Goal: Task Accomplishment & Management: Use online tool/utility

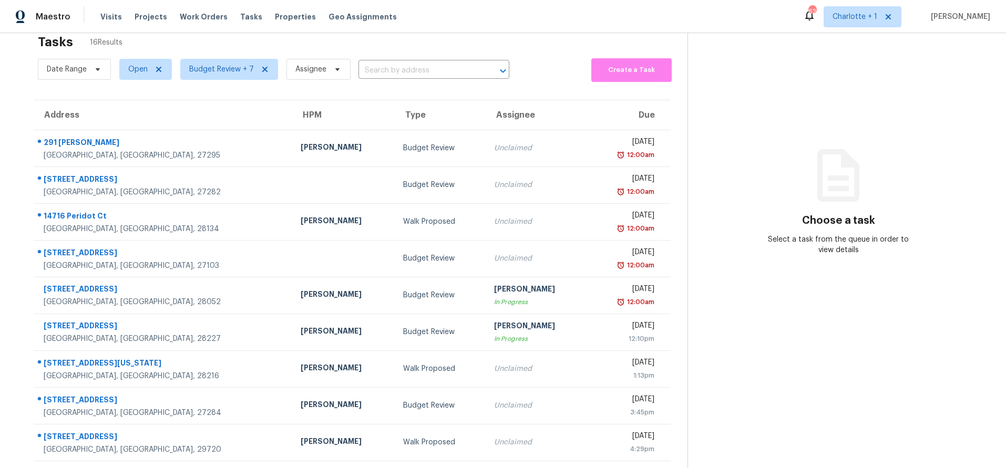
scroll to position [18, 0]
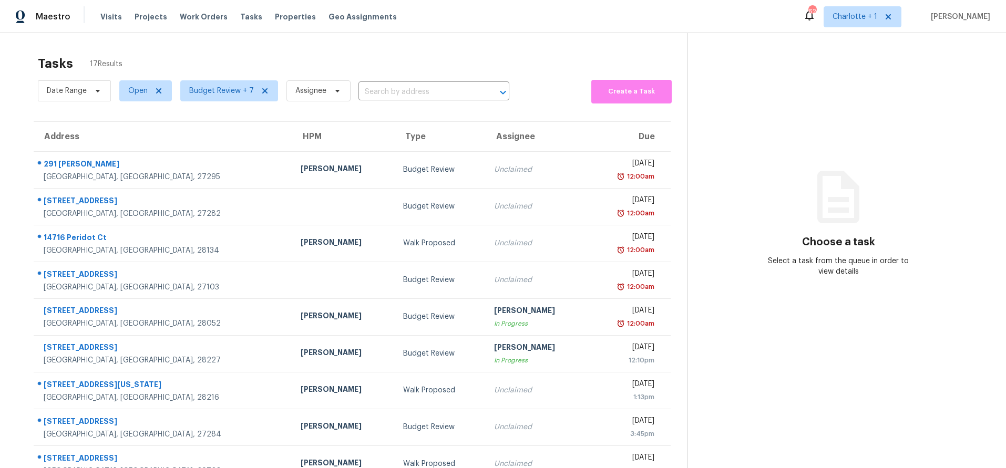
click at [217, 44] on div "Tasks 17 Results Date Range Open Budget Review + 7 Assignee ​ Create a Task Add…" at bounding box center [503, 290] width 1006 height 515
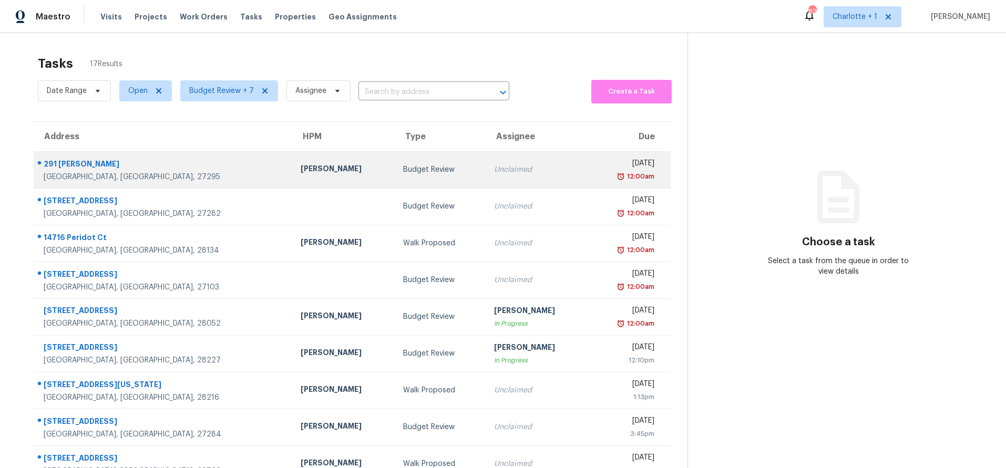
click at [301, 175] on div "[PERSON_NAME]" at bounding box center [344, 169] width 86 height 13
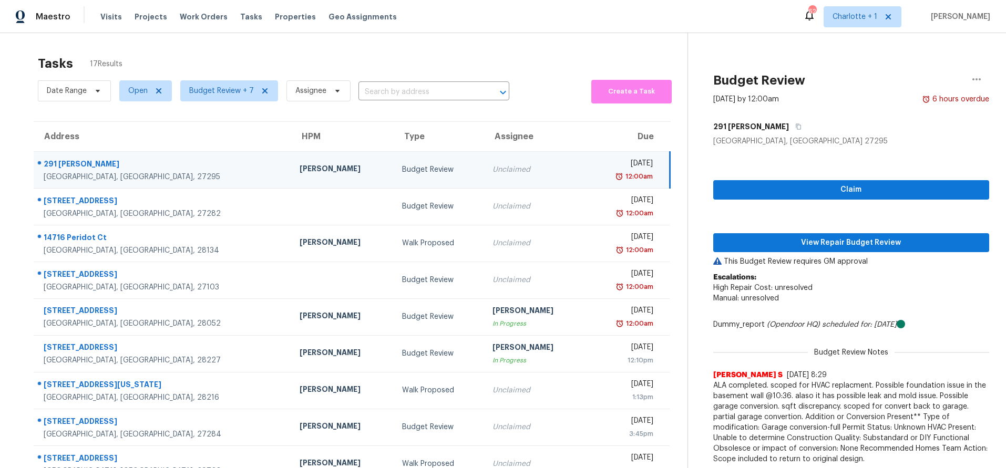
drag, startPoint x: 189, startPoint y: 164, endPoint x: 196, endPoint y: 166, distance: 6.5
click at [189, 164] on div "291 [PERSON_NAME]" at bounding box center [163, 165] width 239 height 13
click at [774, 236] on span "View Repair Budget Review" at bounding box center [851, 242] width 259 height 13
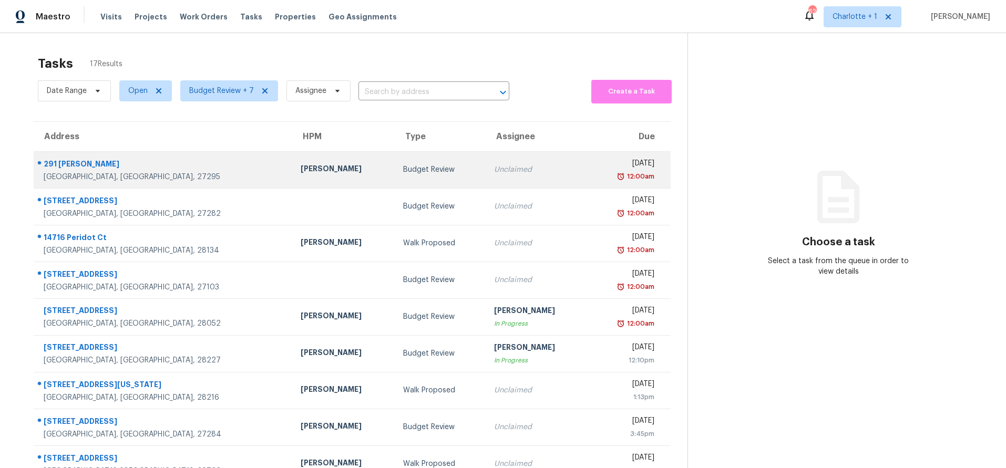
click at [194, 168] on td "291 Cynthia Ln Lexington, NC, 27295" at bounding box center [163, 169] width 259 height 37
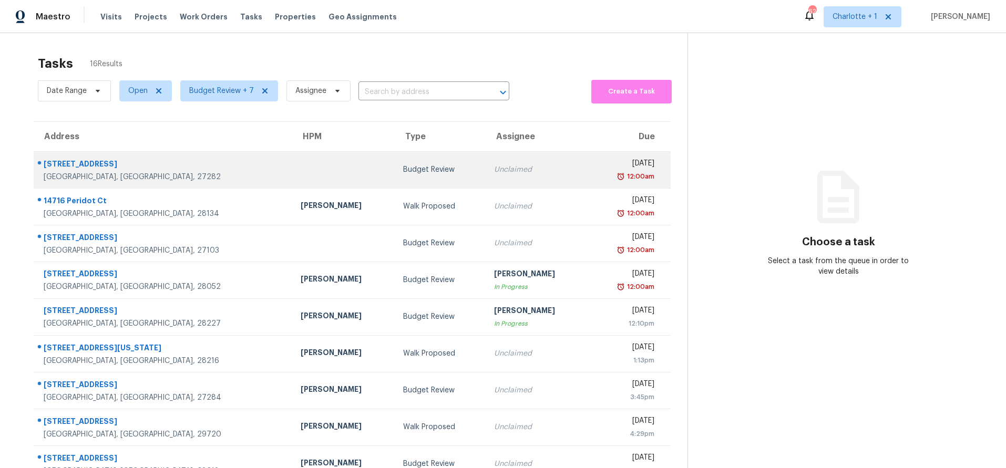
click at [292, 174] on td at bounding box center [343, 169] width 102 height 37
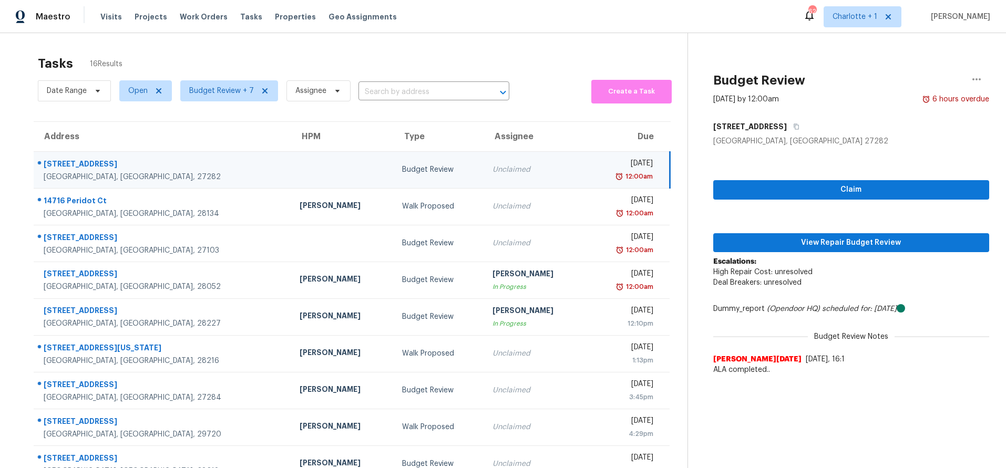
click at [199, 166] on td "5238 Hilltop Rd Unit U Jamestown, NC, 27282" at bounding box center [163, 169] width 258 height 37
click at [757, 240] on span "View Repair Budget Review" at bounding box center [851, 242] width 259 height 13
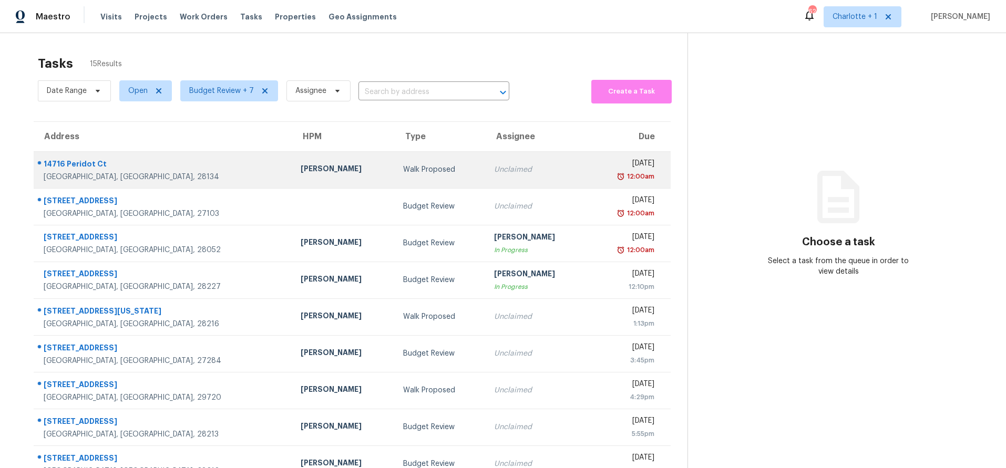
click at [301, 168] on div "[PERSON_NAME]" at bounding box center [344, 169] width 86 height 13
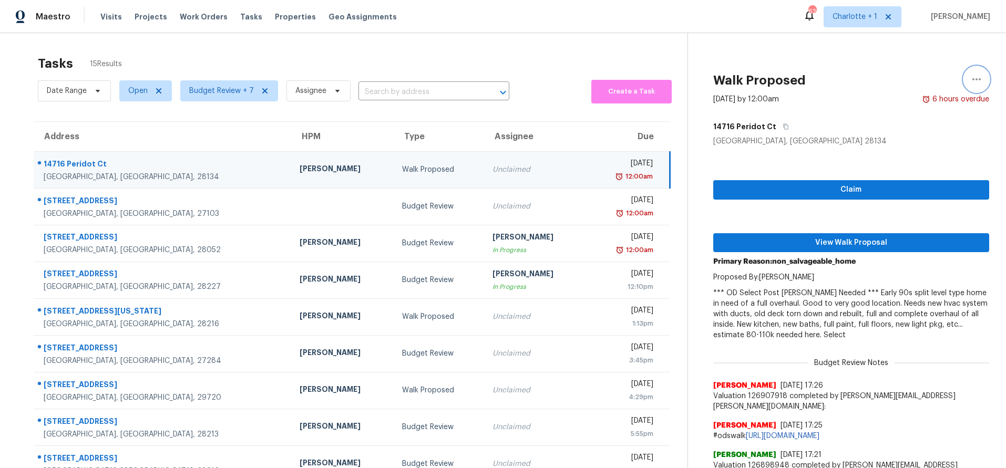
click at [971, 82] on icon "button" at bounding box center [976, 79] width 13 height 13
click at [903, 81] on div "Cancel this task" at bounding box center [909, 81] width 82 height 11
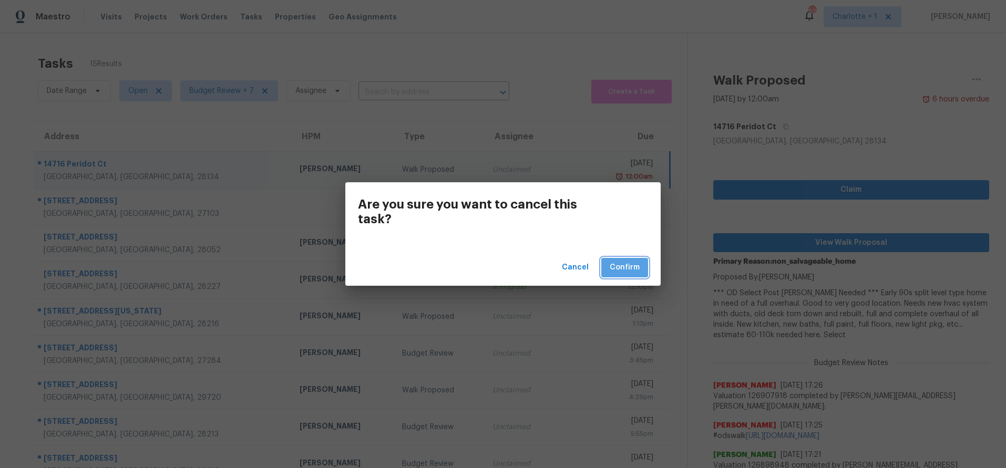
click at [643, 265] on button "Confirm" at bounding box center [624, 267] width 47 height 19
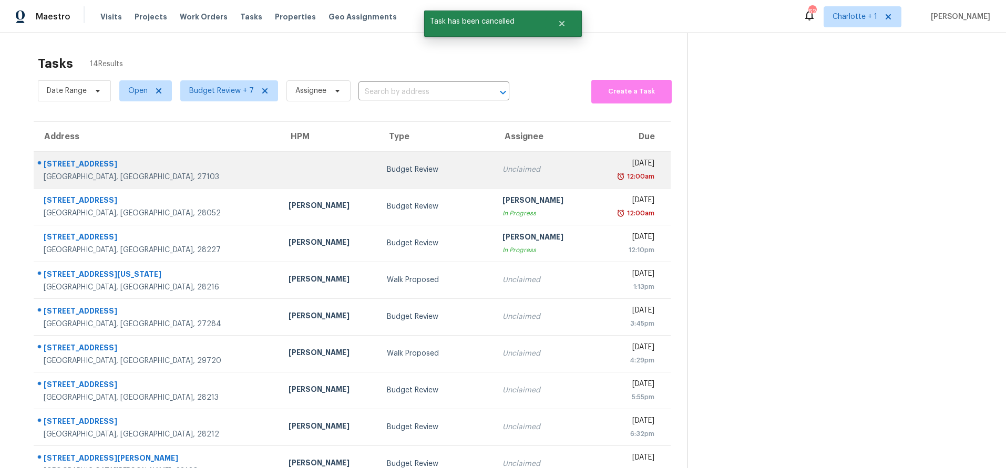
click at [280, 176] on td at bounding box center [329, 169] width 98 height 37
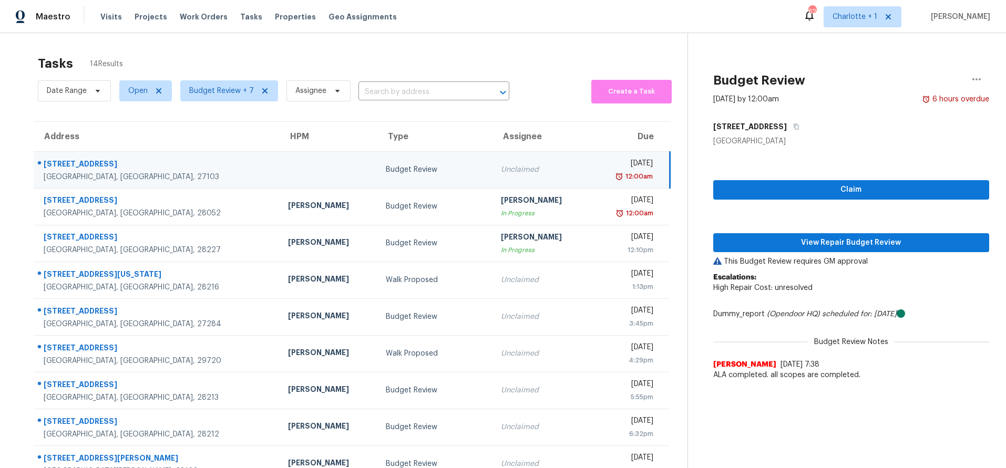
click at [156, 175] on div "Winston Salem, NC, 27103" at bounding box center [158, 177] width 228 height 11
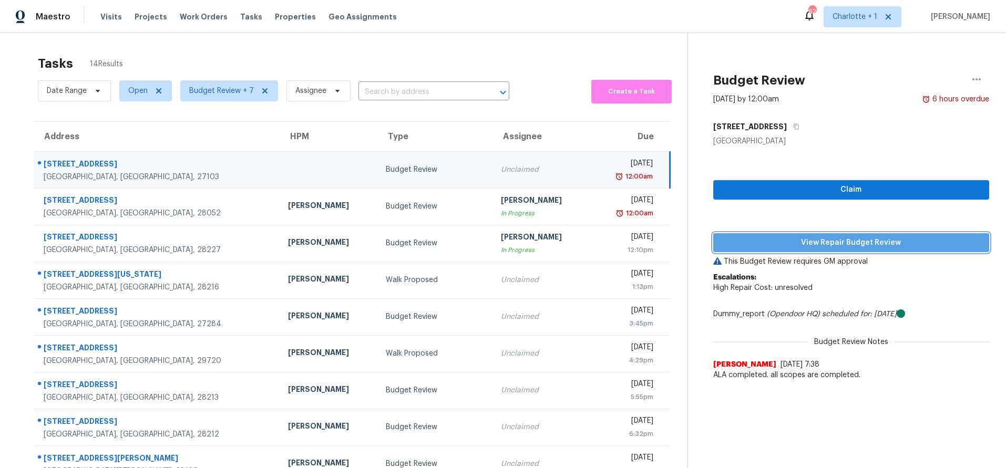
click at [831, 242] on span "View Repair Budget Review" at bounding box center [851, 242] width 259 height 13
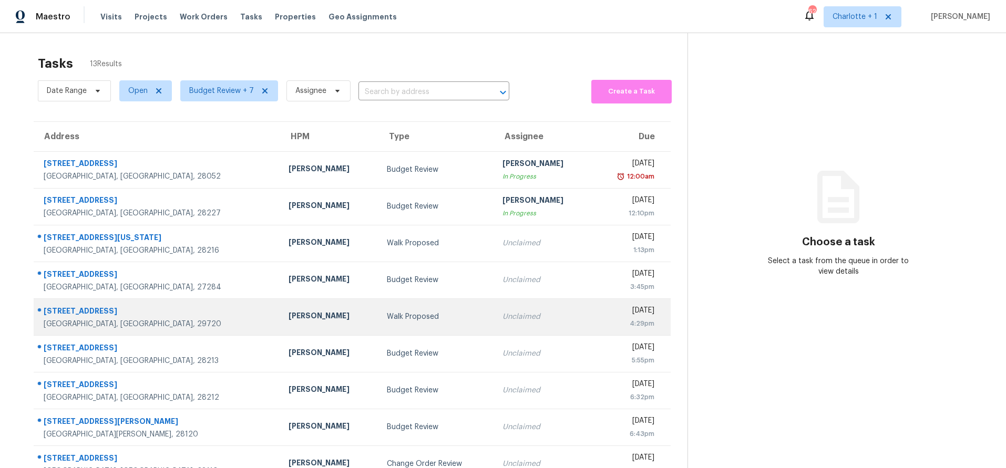
scroll to position [87, 0]
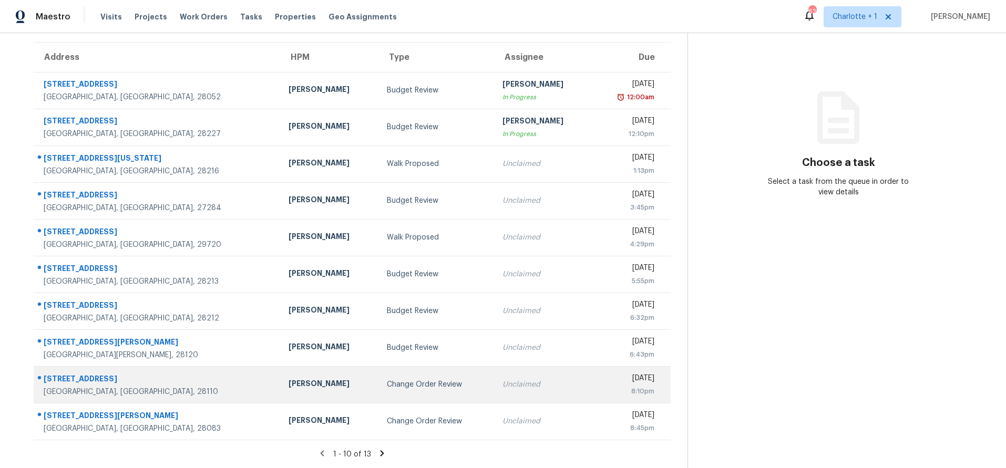
click at [378, 385] on td "Change Order Review" at bounding box center [436, 384] width 116 height 37
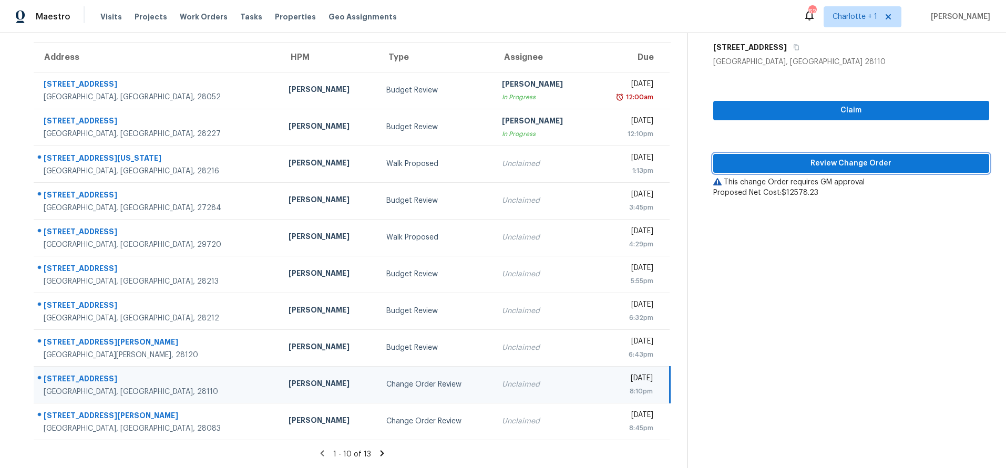
click at [750, 161] on span "Review Change Order" at bounding box center [851, 163] width 259 height 13
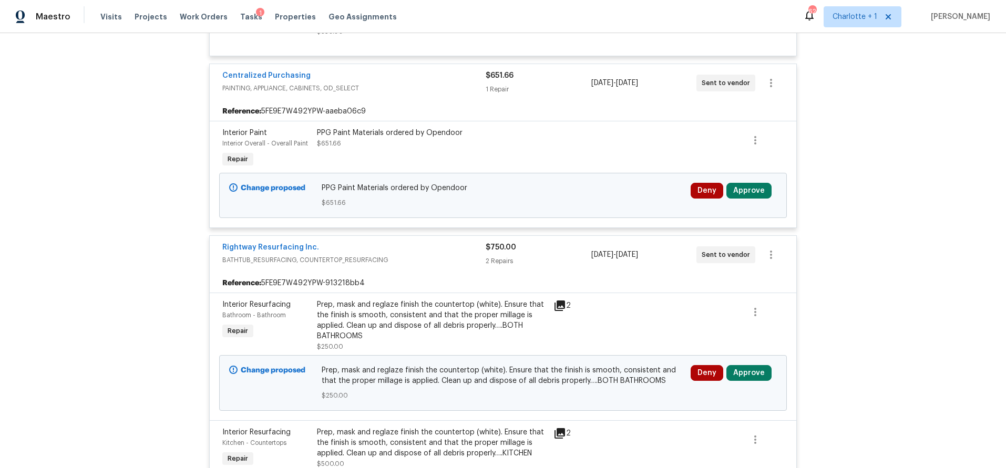
scroll to position [817, 0]
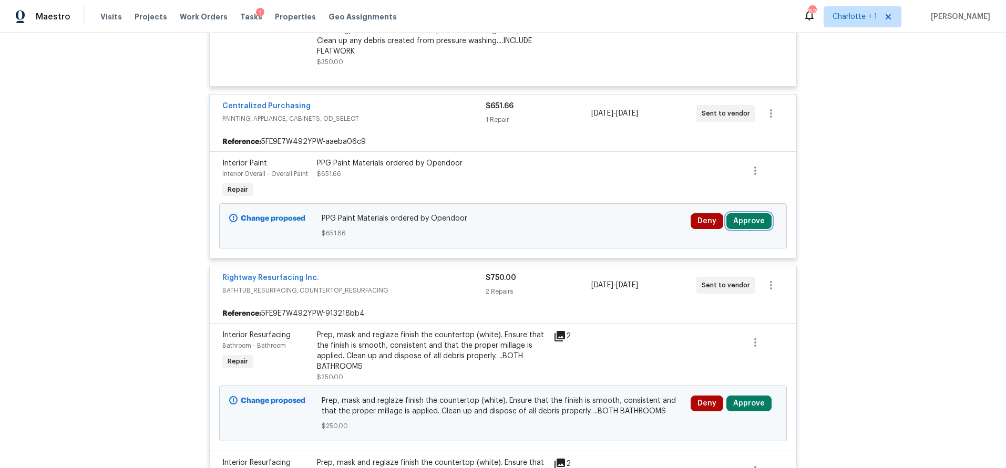
click at [746, 224] on button "Approve" at bounding box center [748, 221] width 45 height 16
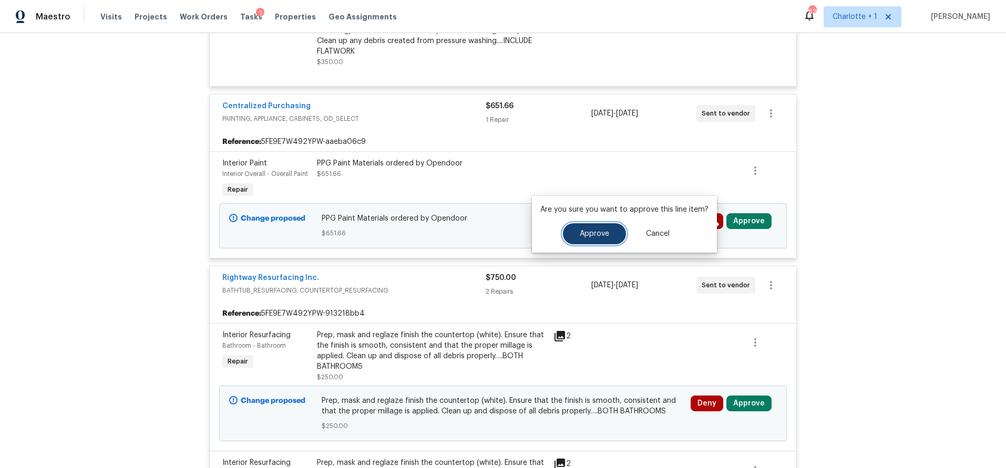
click at [603, 230] on span "Approve" at bounding box center [594, 234] width 29 height 8
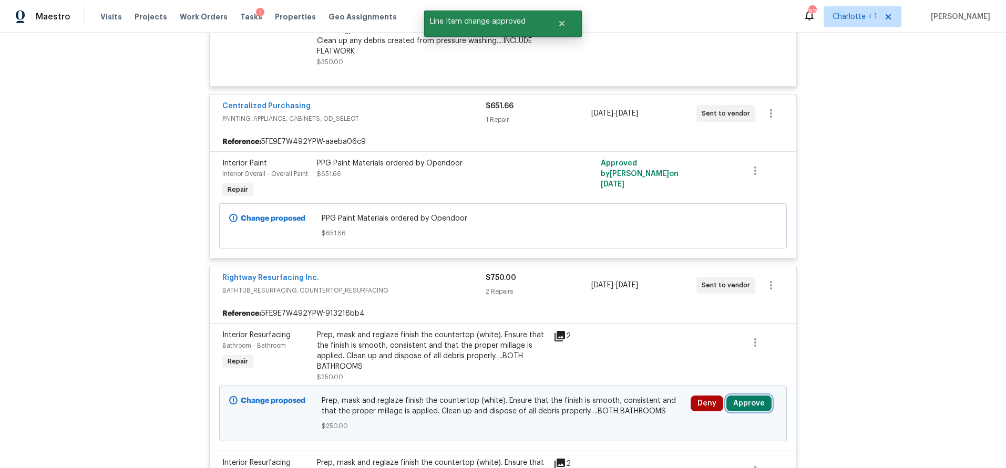
click at [758, 404] on button "Approve" at bounding box center [748, 404] width 45 height 16
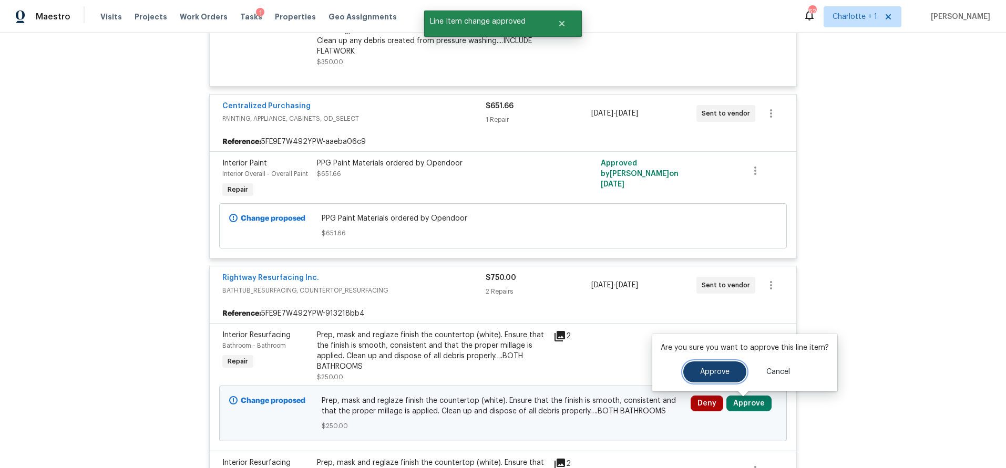
click at [706, 374] on span "Approve" at bounding box center [714, 372] width 29 height 8
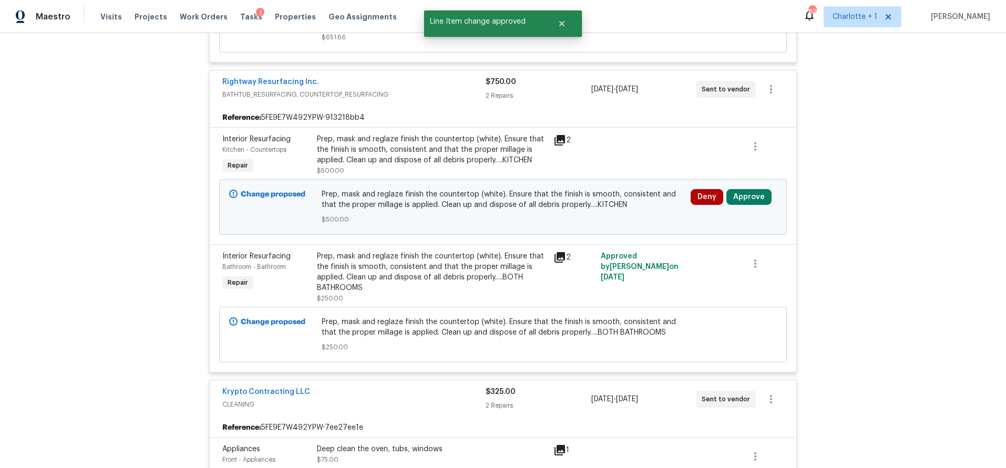
scroll to position [1042, 0]
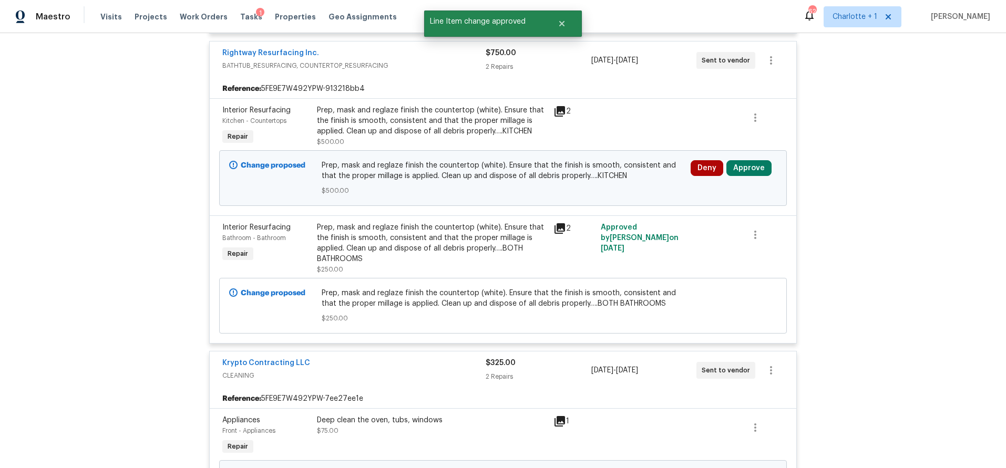
click at [737, 181] on div "Deny Approve" at bounding box center [733, 178] width 92 height 42
click at [734, 174] on button "Approve" at bounding box center [748, 168] width 45 height 16
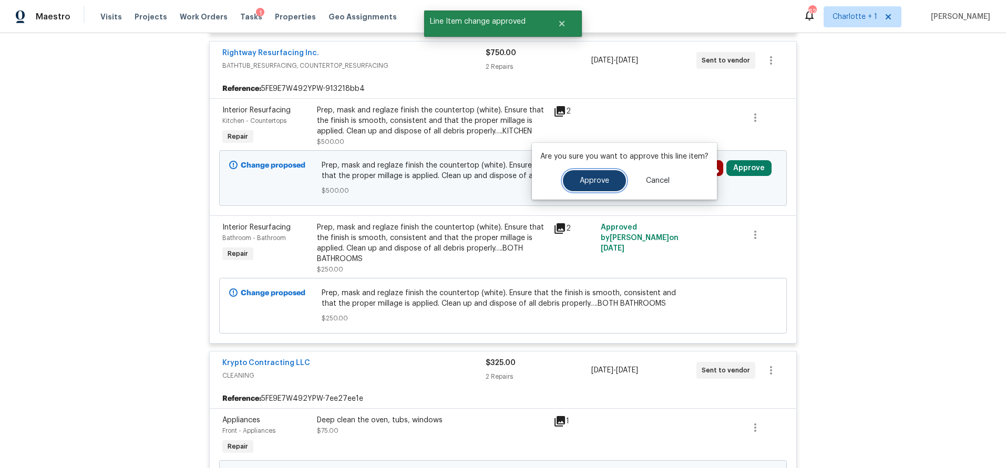
click at [604, 180] on span "Approve" at bounding box center [594, 181] width 29 height 8
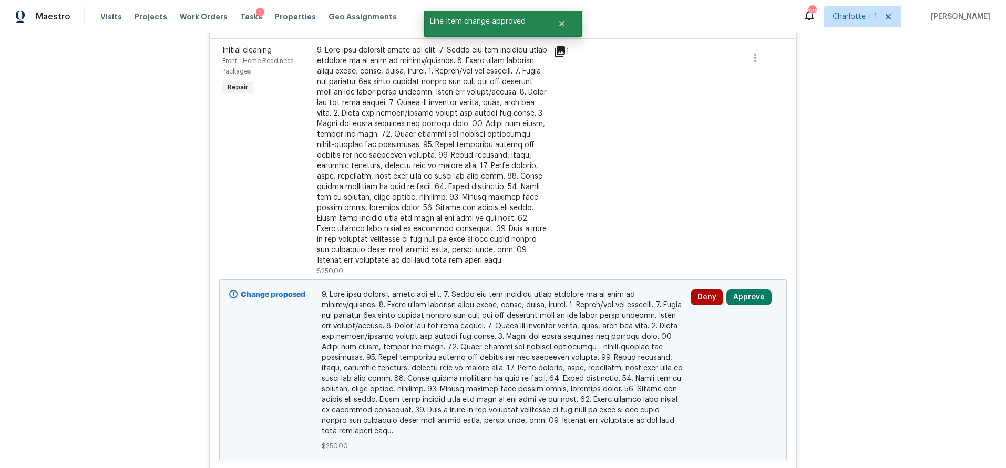
scroll to position [1440, 0]
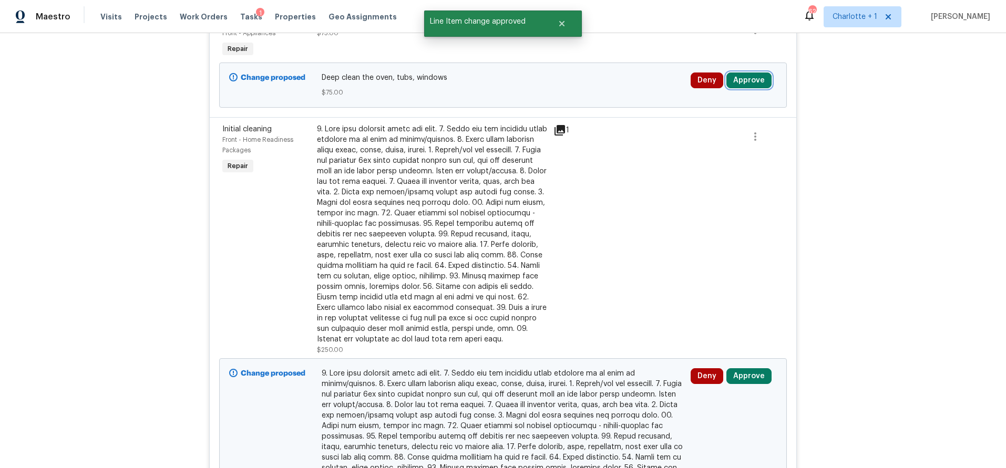
click at [740, 81] on button "Approve" at bounding box center [748, 81] width 45 height 16
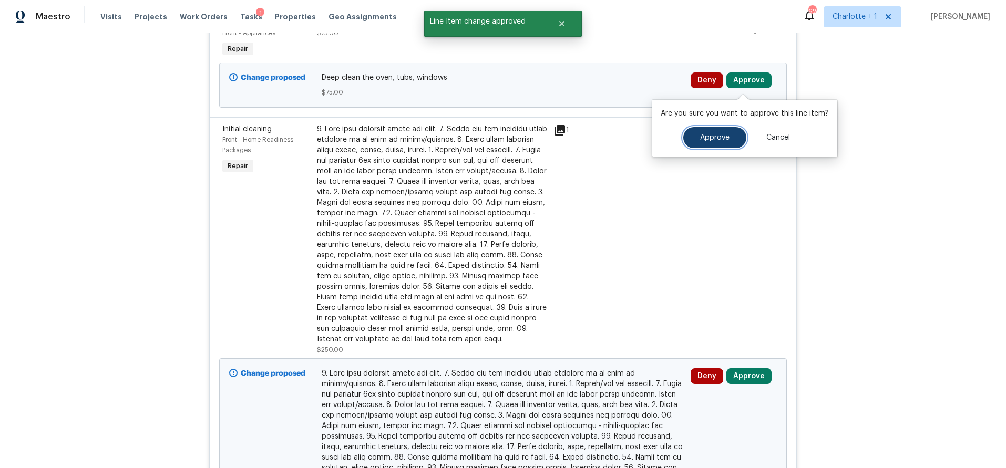
click at [708, 137] on span "Approve" at bounding box center [714, 138] width 29 height 8
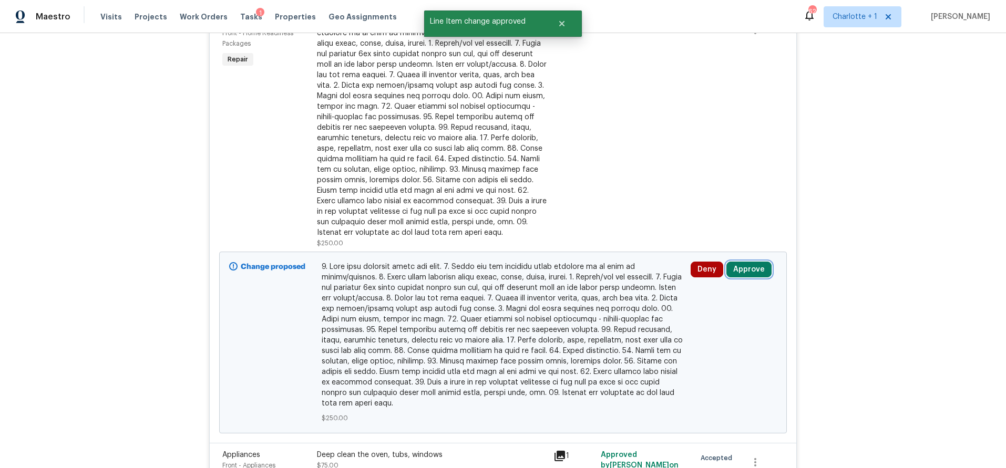
drag, startPoint x: 752, startPoint y: 275, endPoint x: 743, endPoint y: 275, distance: 8.9
click at [752, 275] on button "Approve" at bounding box center [748, 270] width 45 height 16
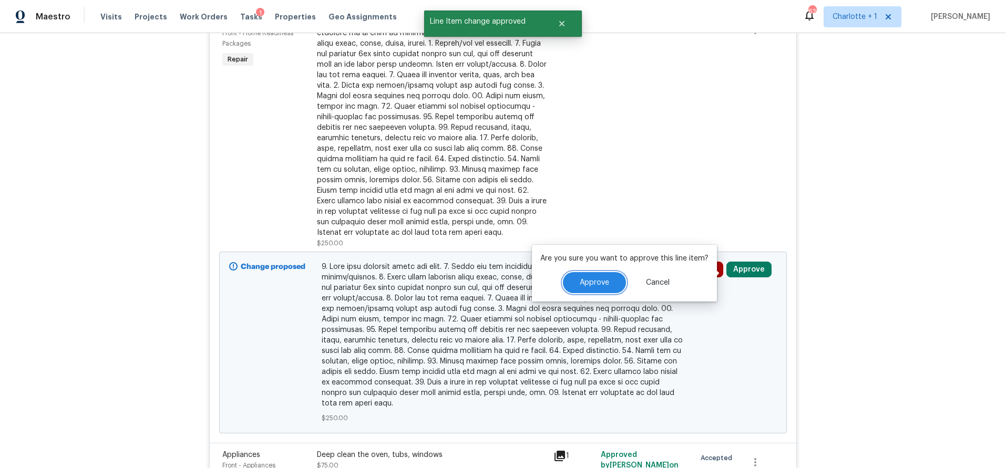
click at [606, 293] on div "Are you sure you want to approve this line item? Approve Cancel" at bounding box center [624, 273] width 185 height 57
click at [605, 273] on button "Approve" at bounding box center [594, 282] width 63 height 21
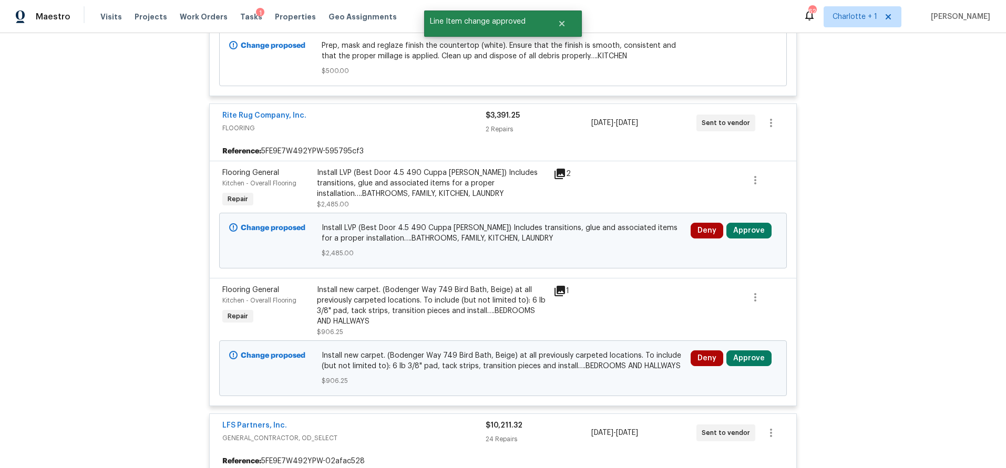
scroll to position [1909, 0]
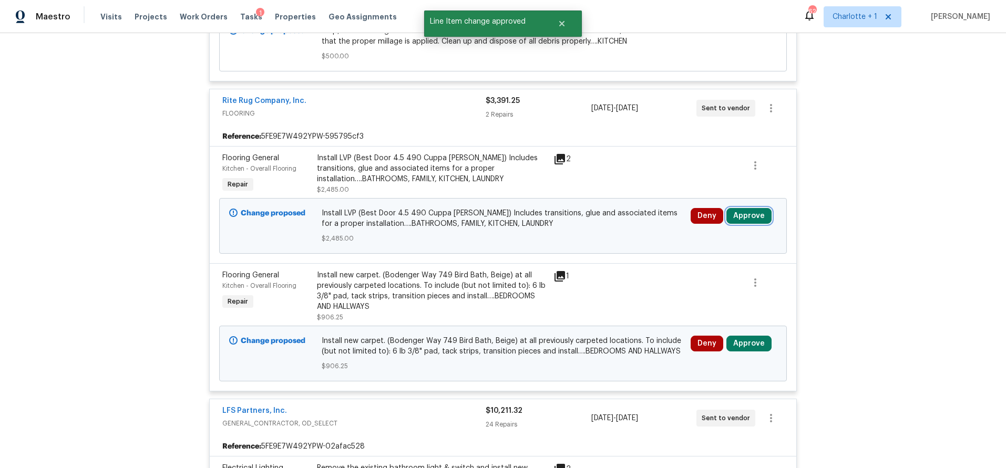
click at [746, 215] on button "Approve" at bounding box center [748, 216] width 45 height 16
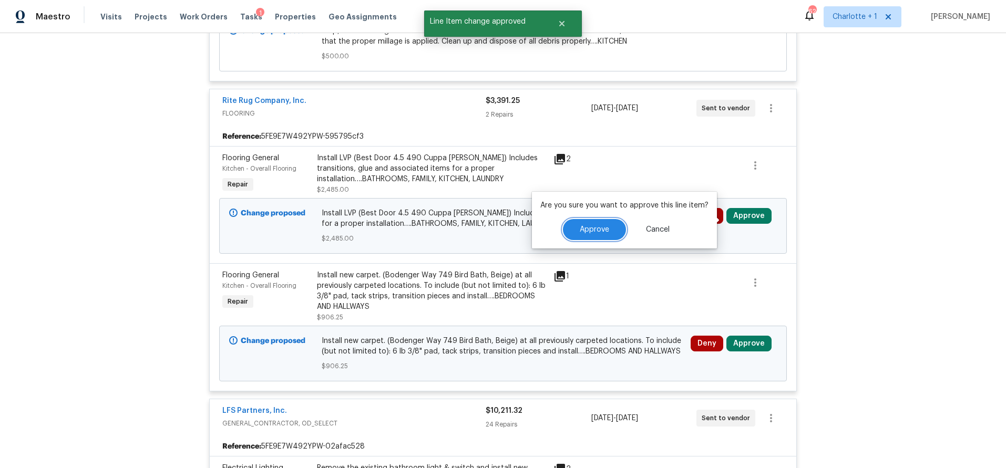
click at [609, 227] on button "Approve" at bounding box center [594, 229] width 63 height 21
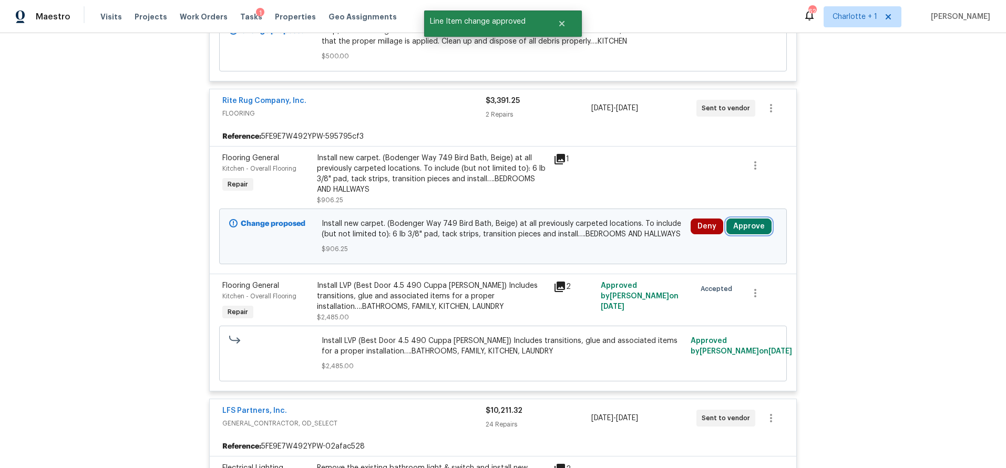
click at [733, 231] on button "Approve" at bounding box center [748, 227] width 45 height 16
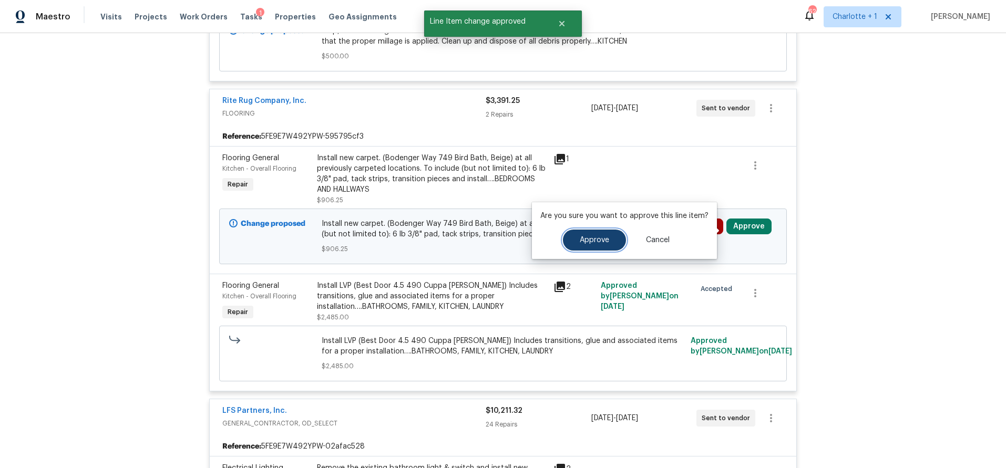
click at [580, 243] on span "Approve" at bounding box center [594, 240] width 29 height 8
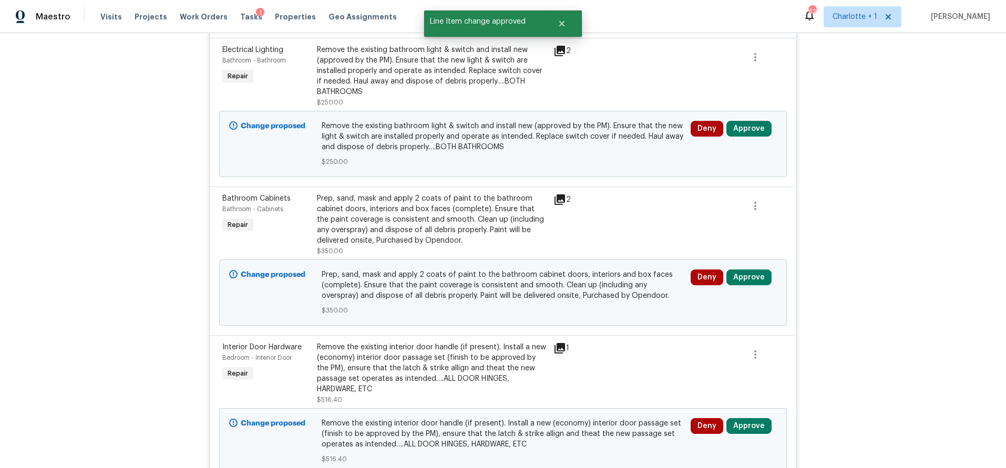
scroll to position [2325, 0]
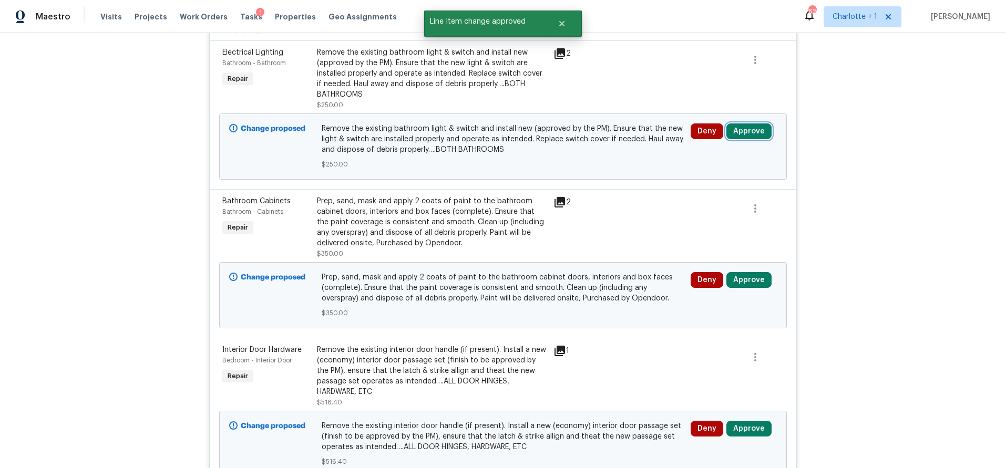
drag, startPoint x: 743, startPoint y: 131, endPoint x: 731, endPoint y: 132, distance: 12.1
click at [743, 131] on button "Approve" at bounding box center [748, 132] width 45 height 16
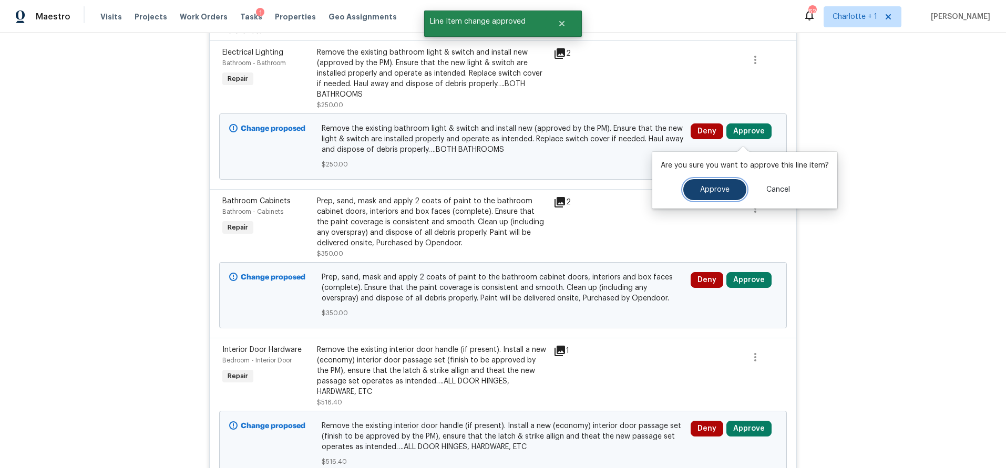
click at [701, 188] on span "Approve" at bounding box center [714, 190] width 29 height 8
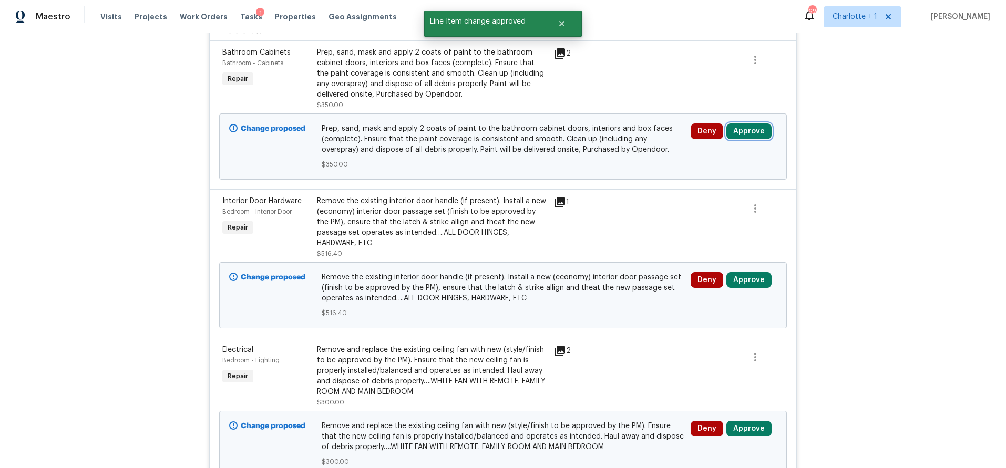
click at [743, 129] on button "Approve" at bounding box center [748, 132] width 45 height 16
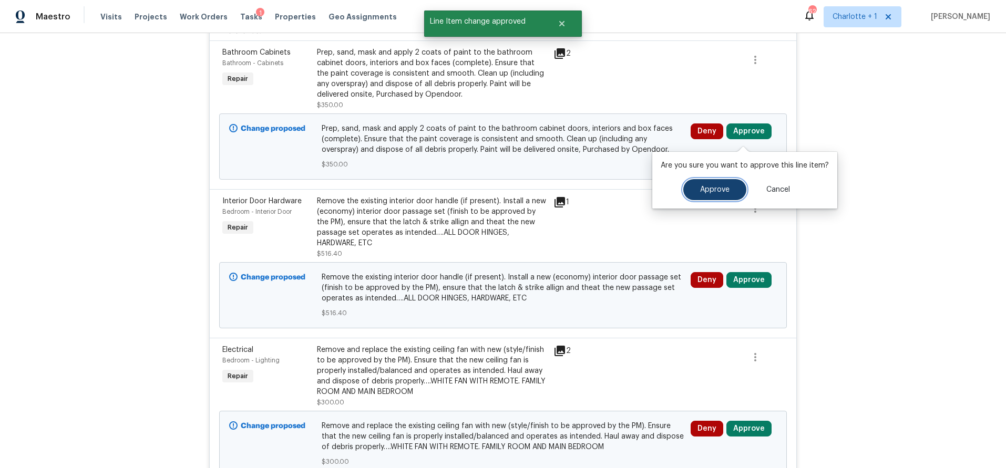
click at [711, 182] on button "Approve" at bounding box center [714, 189] width 63 height 21
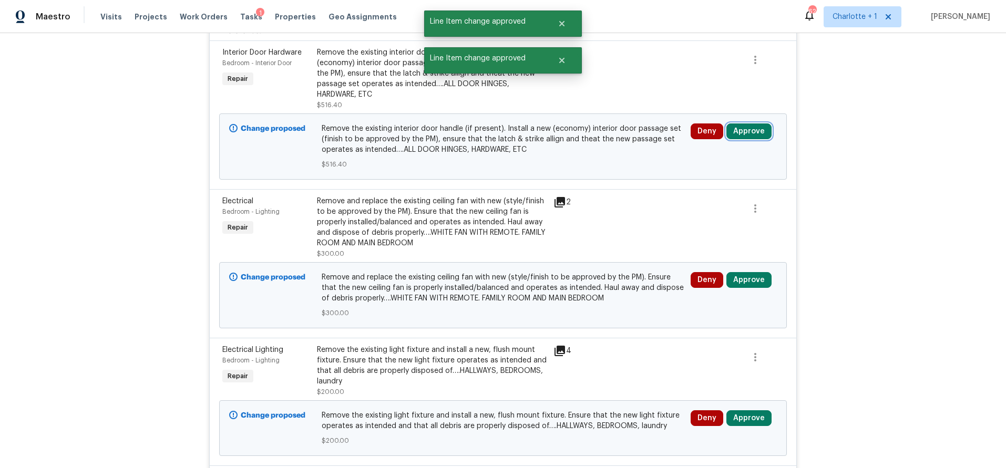
click at [745, 139] on button "Approve" at bounding box center [748, 132] width 45 height 16
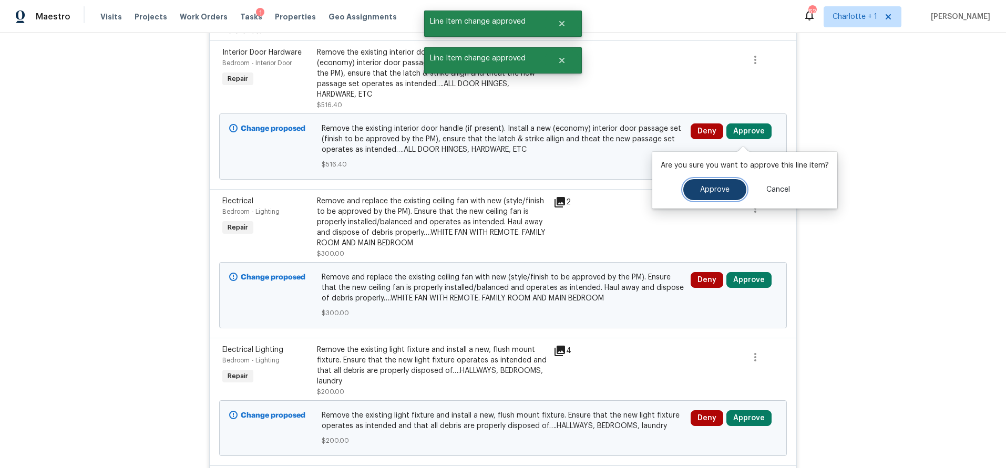
click at [709, 190] on span "Approve" at bounding box center [714, 190] width 29 height 8
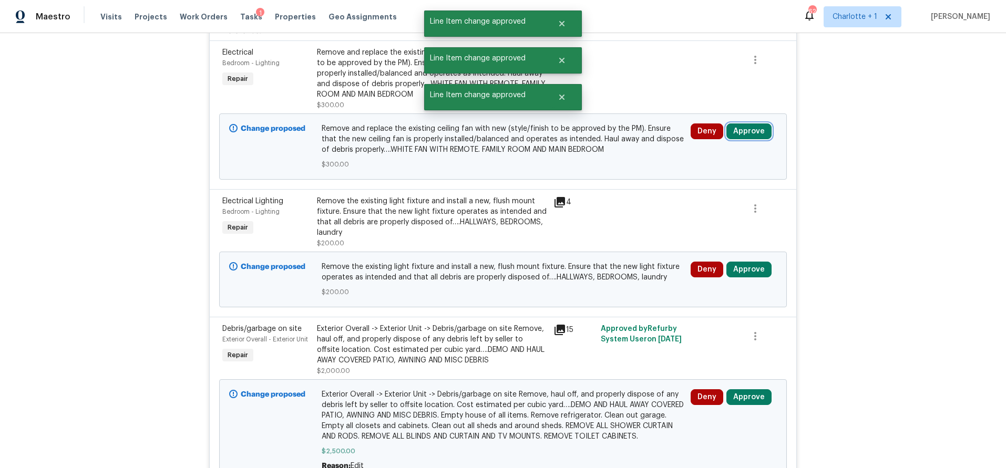
click at [751, 139] on button "Approve" at bounding box center [748, 132] width 45 height 16
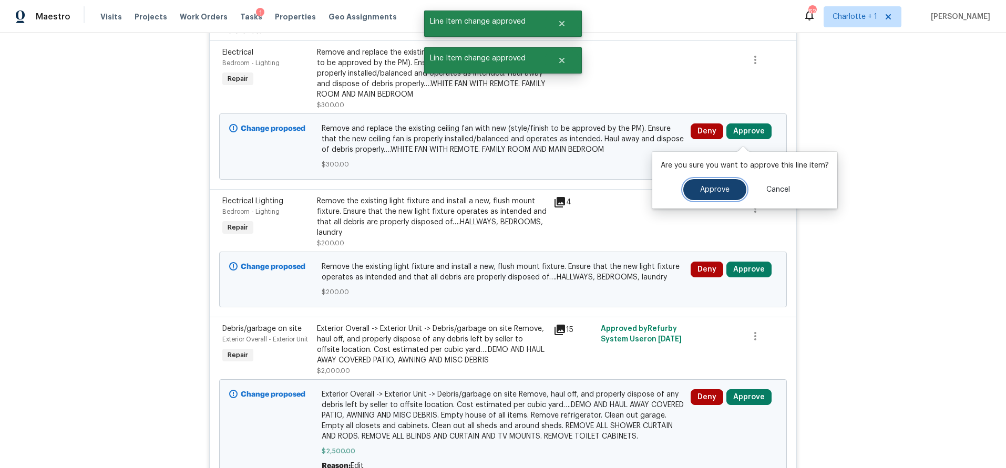
click at [708, 183] on button "Approve" at bounding box center [714, 189] width 63 height 21
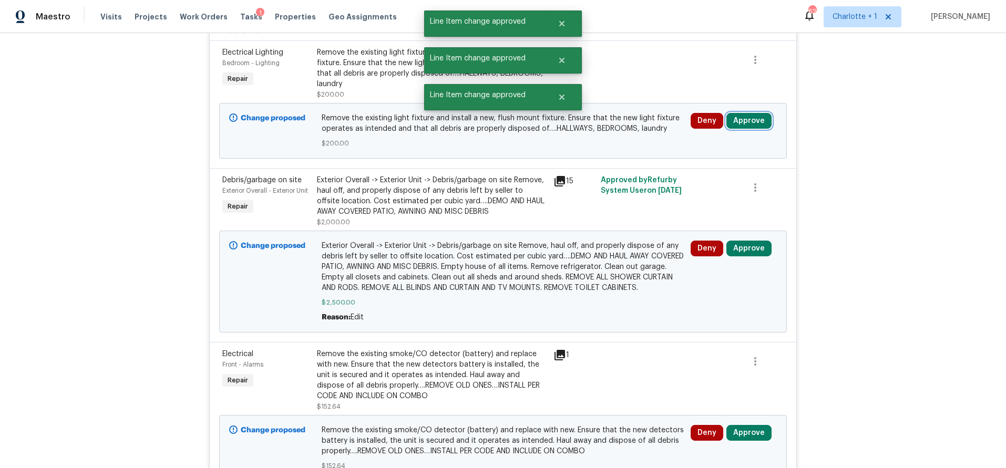
click at [750, 128] on button "Approve" at bounding box center [748, 121] width 45 height 16
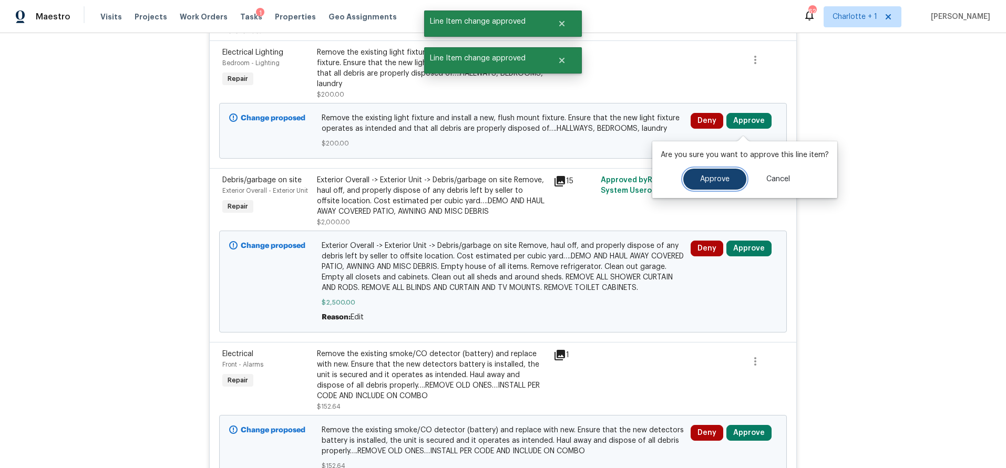
click at [708, 182] on span "Approve" at bounding box center [714, 180] width 29 height 8
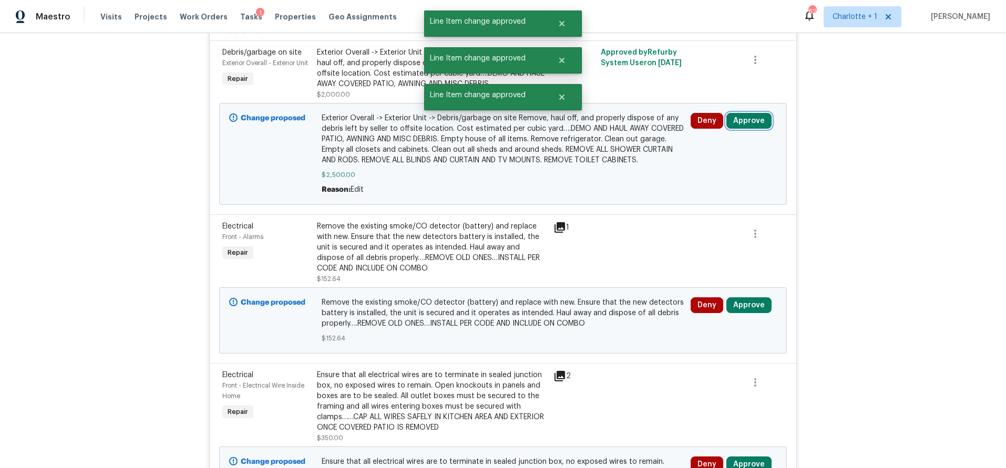
click at [745, 124] on button "Approve" at bounding box center [748, 121] width 45 height 16
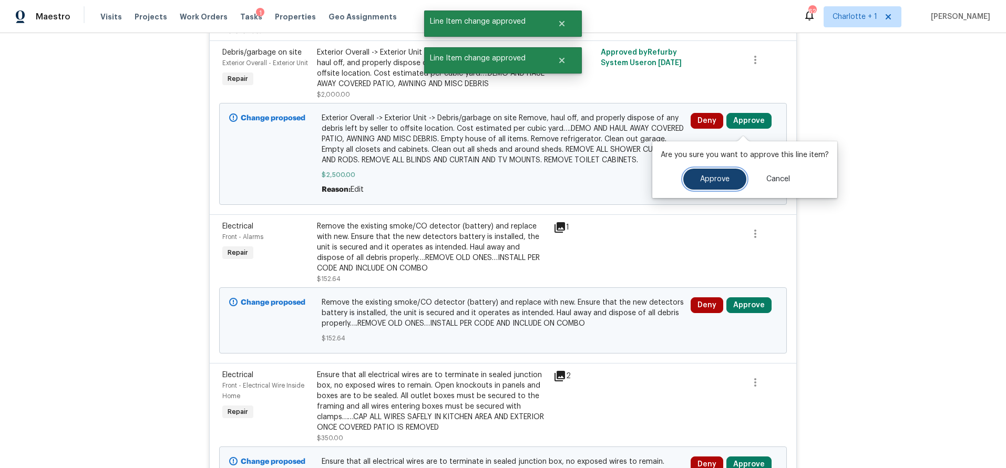
click at [702, 173] on button "Approve" at bounding box center [714, 179] width 63 height 21
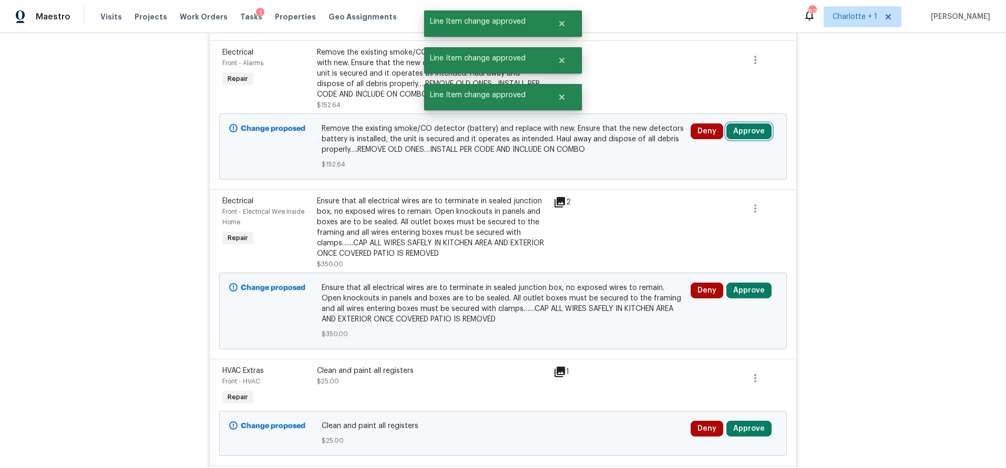
click at [746, 139] on button "Approve" at bounding box center [748, 132] width 45 height 16
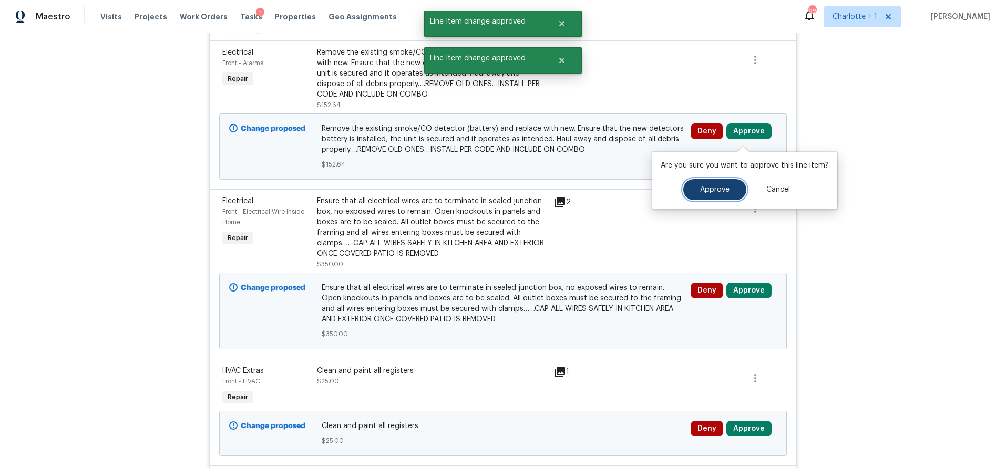
click at [702, 183] on button "Approve" at bounding box center [714, 189] width 63 height 21
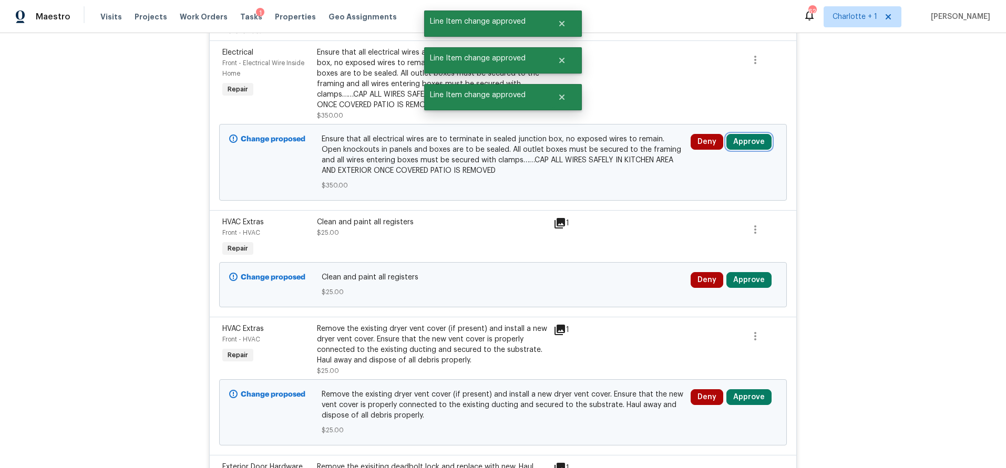
click at [740, 148] on button "Approve" at bounding box center [748, 142] width 45 height 16
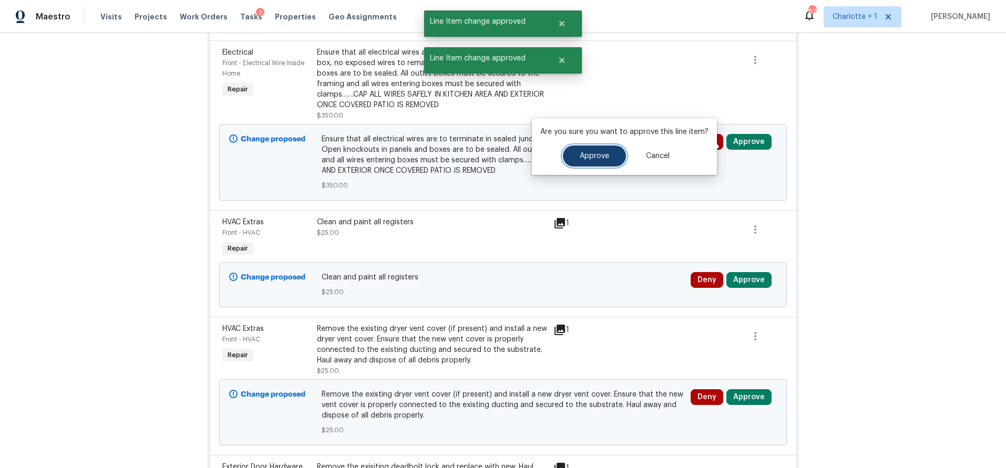
click at [596, 156] on span "Approve" at bounding box center [594, 156] width 29 height 8
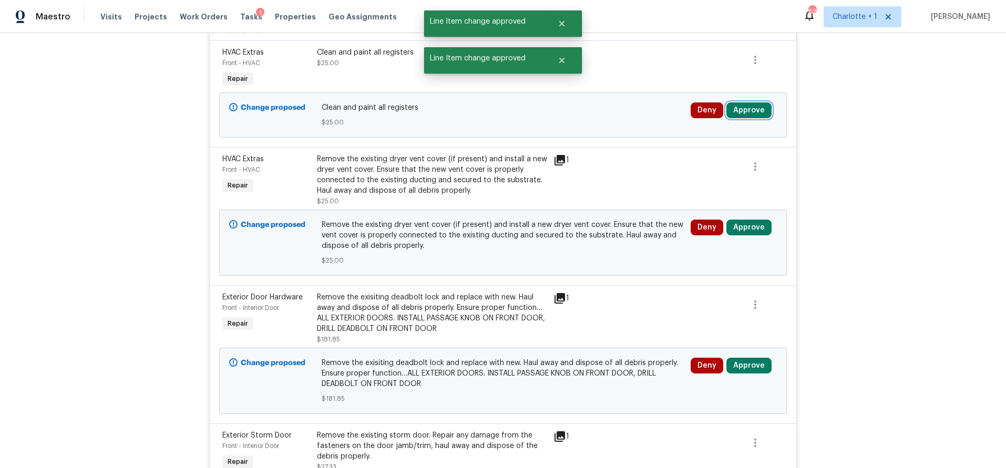
click at [744, 117] on button "Approve" at bounding box center [748, 110] width 45 height 16
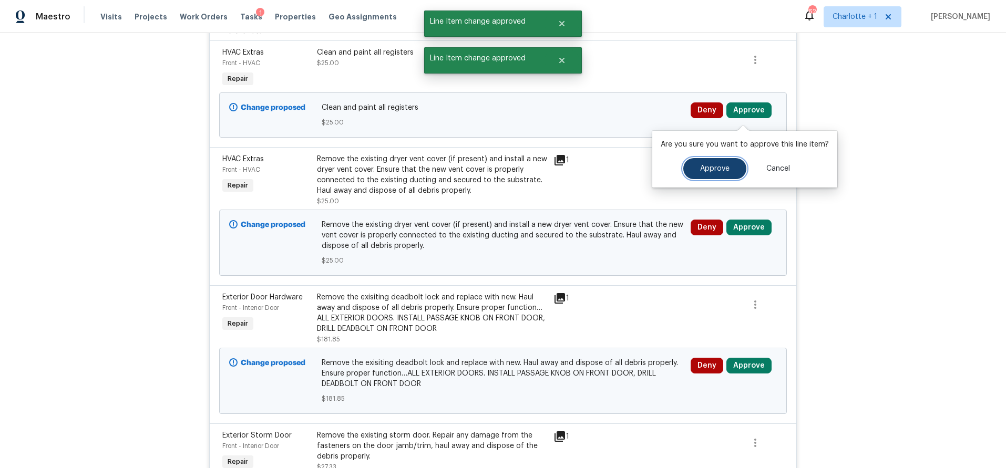
click at [696, 164] on button "Approve" at bounding box center [714, 168] width 63 height 21
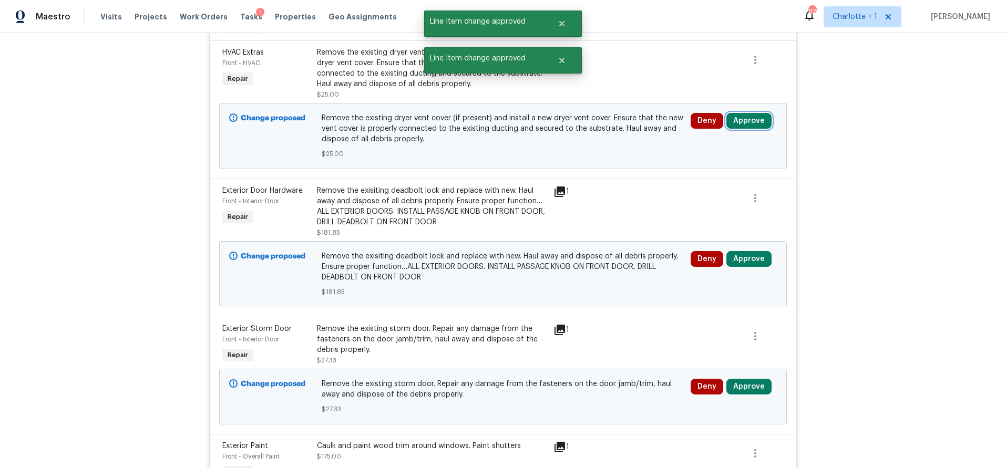
click at [739, 121] on button "Approve" at bounding box center [748, 121] width 45 height 16
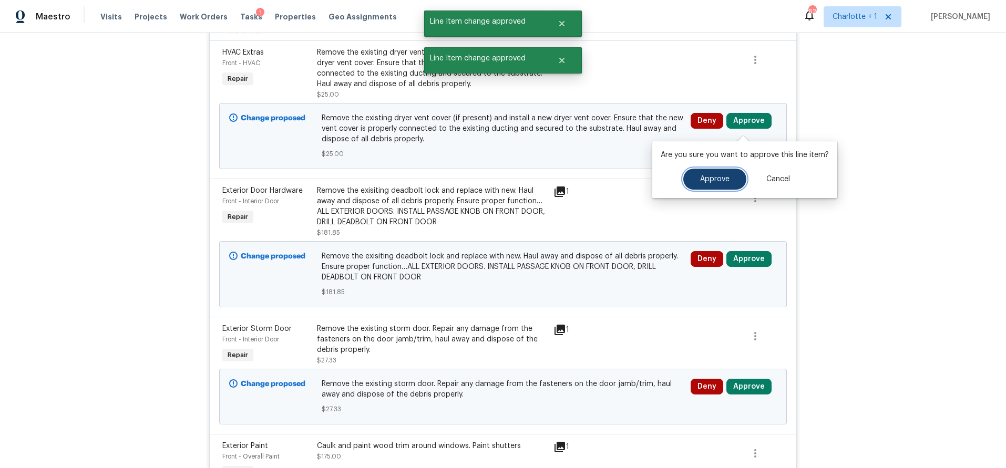
click at [687, 178] on button "Approve" at bounding box center [714, 179] width 63 height 21
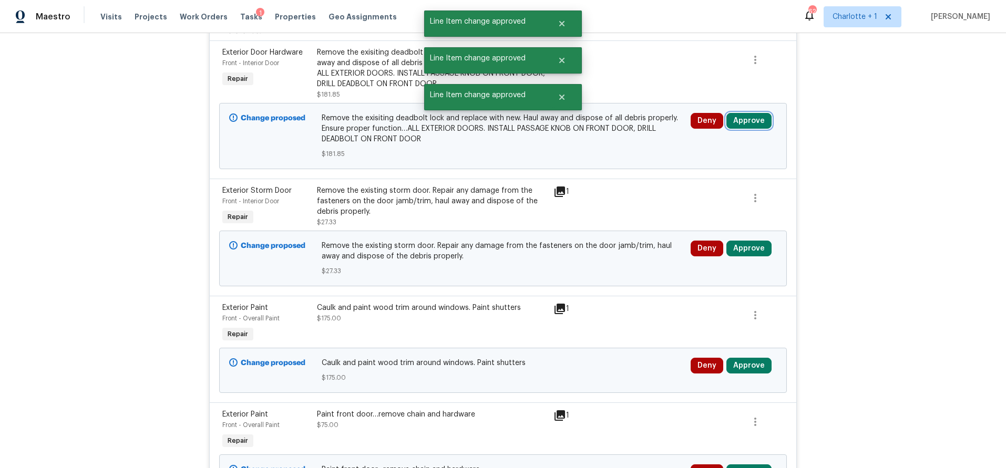
click at [732, 125] on button "Approve" at bounding box center [748, 121] width 45 height 16
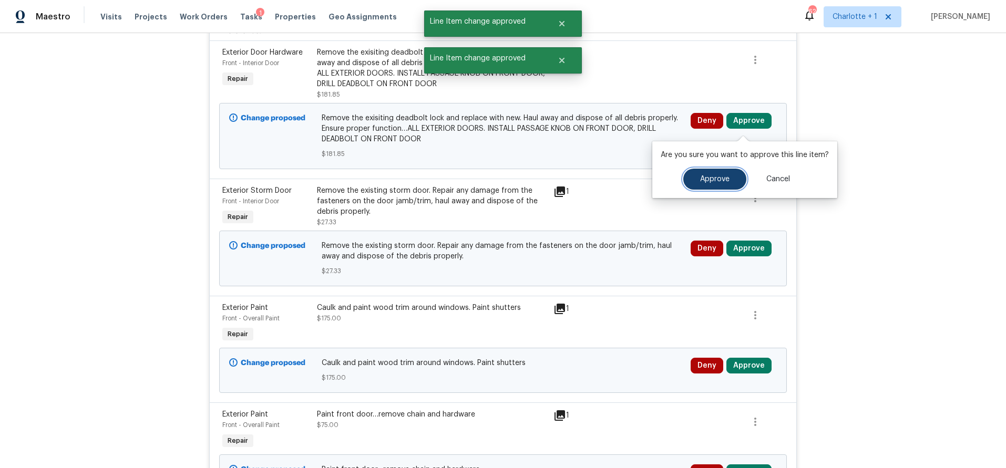
click at [717, 172] on button "Approve" at bounding box center [714, 179] width 63 height 21
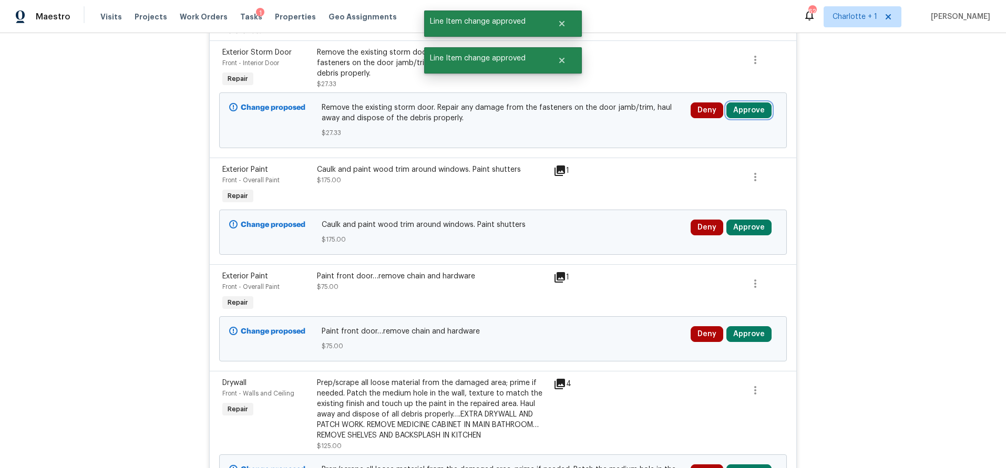
click at [748, 114] on button "Approve" at bounding box center [748, 110] width 45 height 16
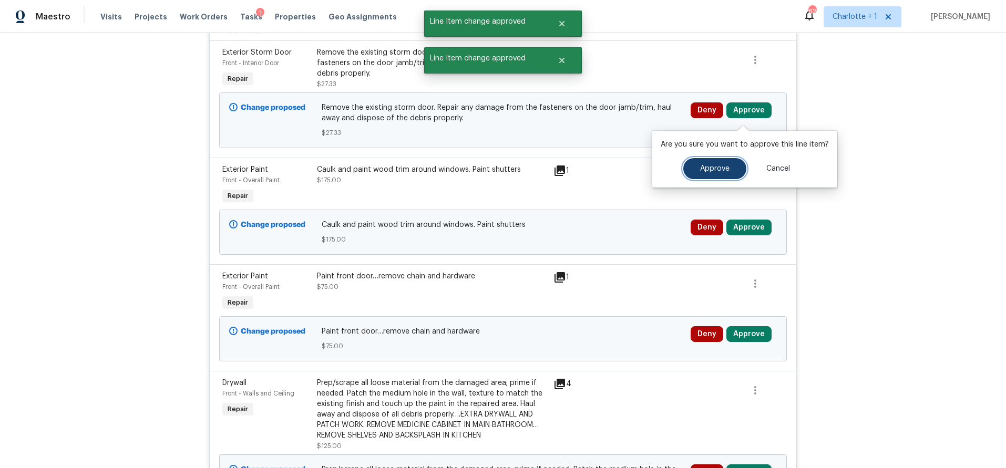
click at [726, 159] on button "Approve" at bounding box center [714, 168] width 63 height 21
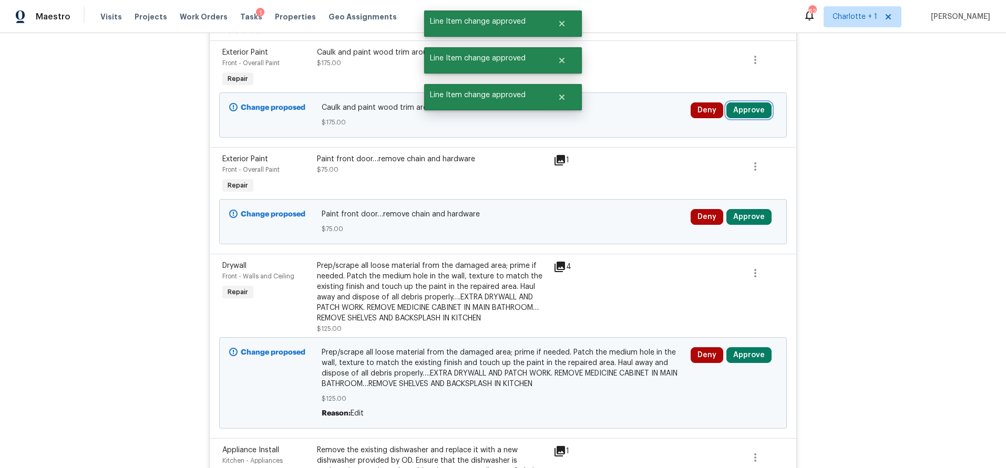
click at [747, 112] on button "Approve" at bounding box center [748, 110] width 45 height 16
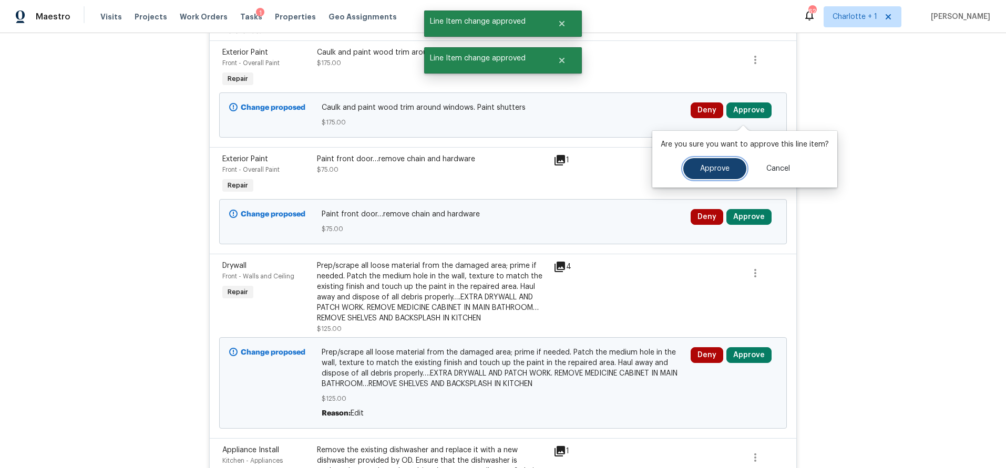
click at [708, 173] on button "Approve" at bounding box center [714, 168] width 63 height 21
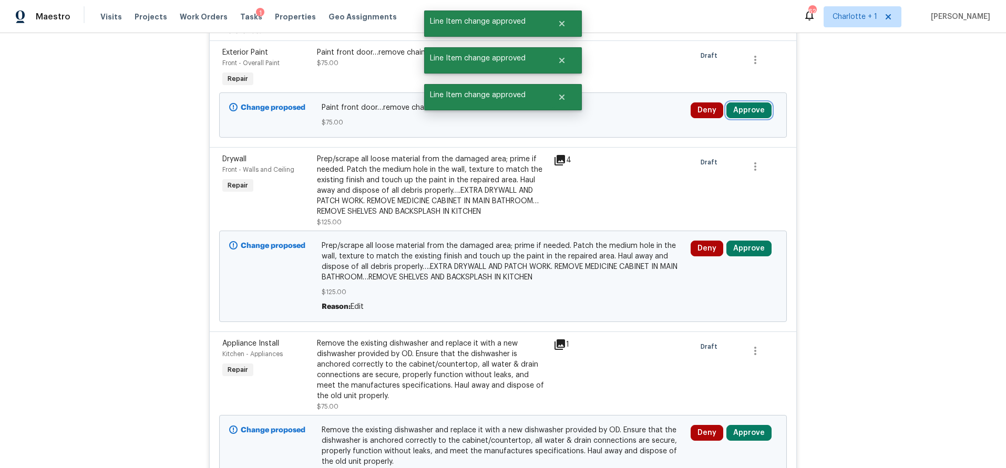
click at [753, 112] on button "Approve" at bounding box center [748, 110] width 45 height 16
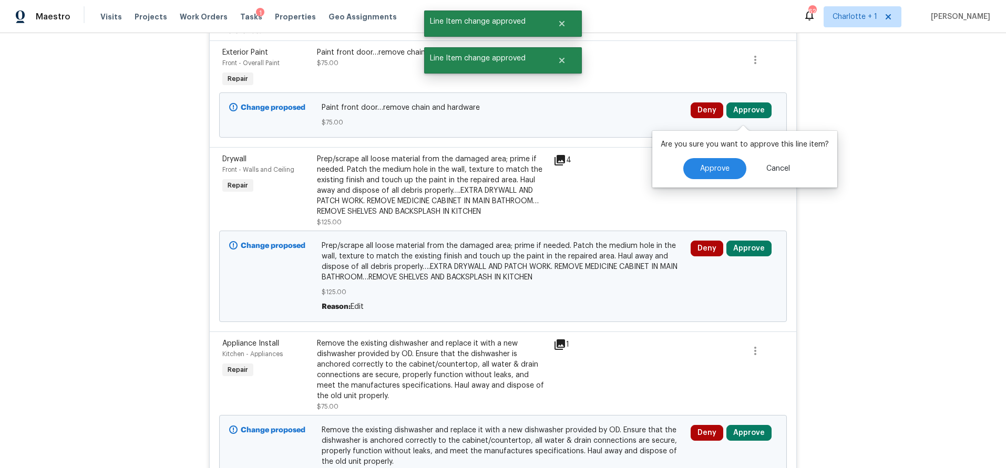
click at [695, 181] on div "Are you sure you want to approve this line item? Approve Cancel" at bounding box center [744, 159] width 185 height 57
click at [700, 172] on span "Approve" at bounding box center [714, 169] width 29 height 8
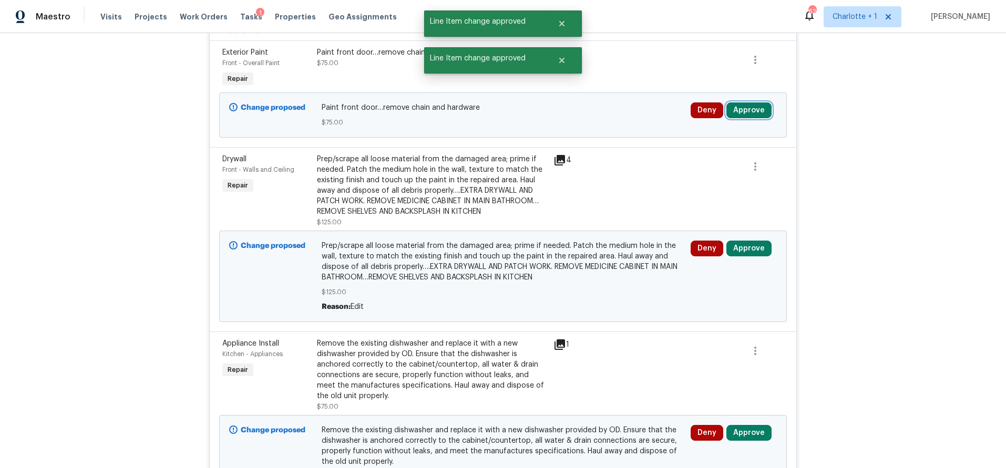
click at [750, 115] on button "Approve" at bounding box center [748, 110] width 45 height 16
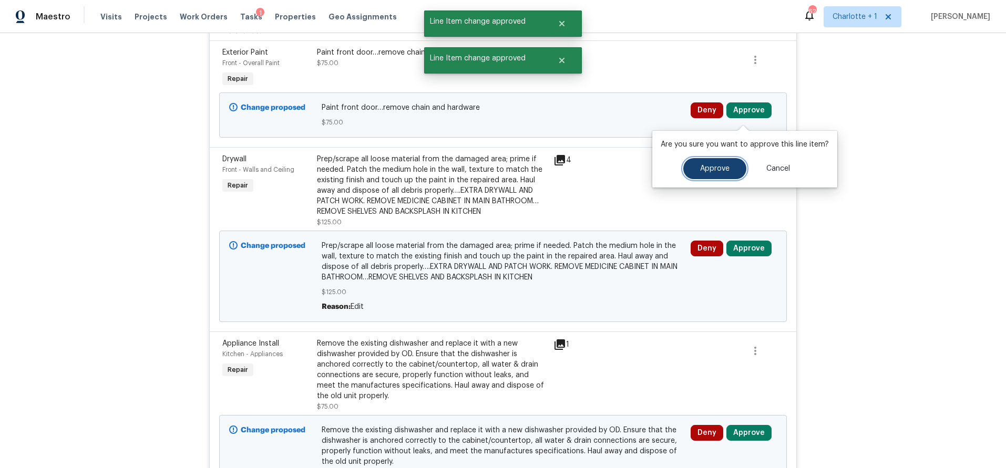
click at [705, 167] on span "Approve" at bounding box center [714, 169] width 29 height 8
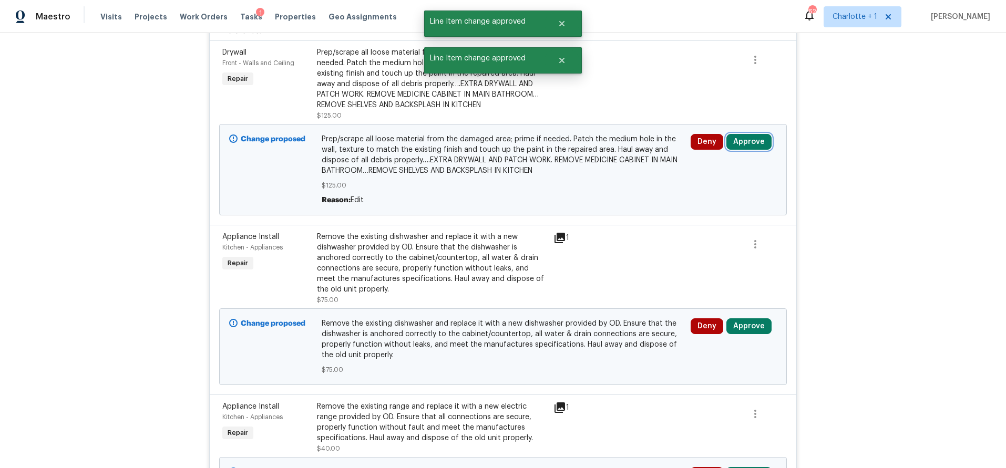
click at [747, 148] on button "Approve" at bounding box center [748, 142] width 45 height 16
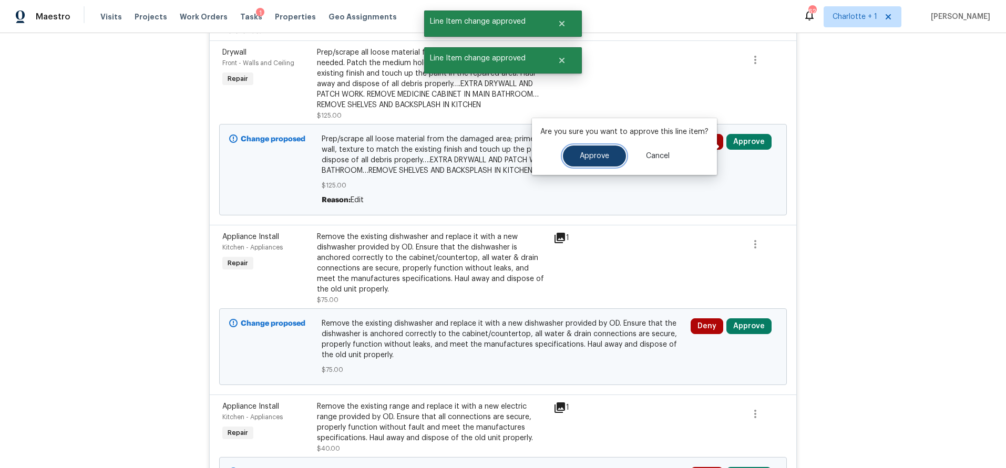
click at [602, 160] on span "Approve" at bounding box center [594, 156] width 29 height 8
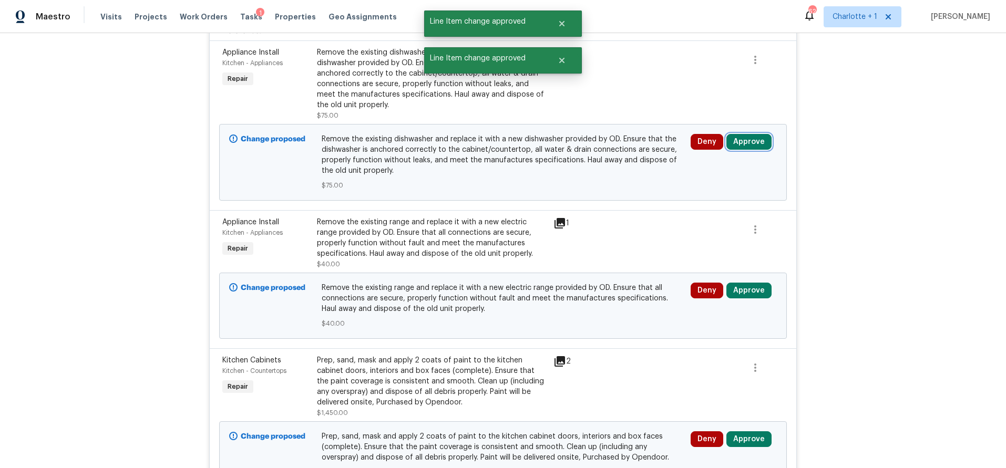
click at [735, 144] on button "Approve" at bounding box center [748, 142] width 45 height 16
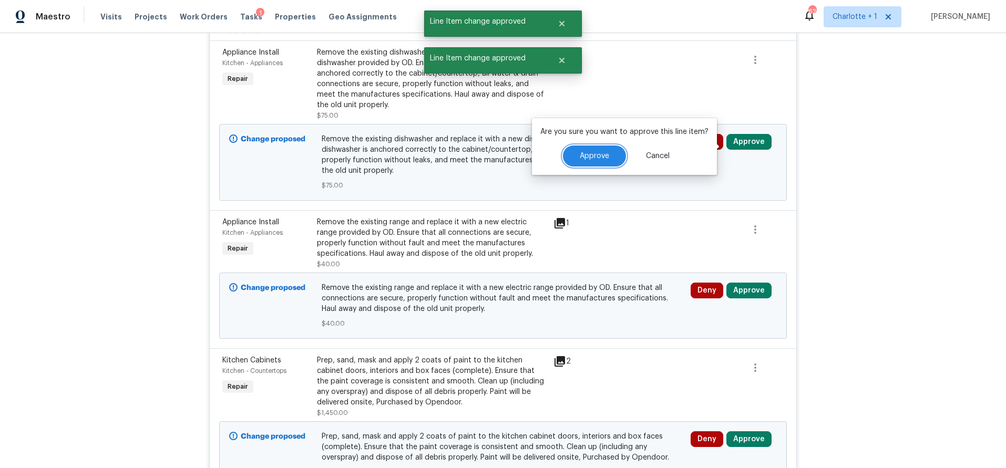
click at [589, 155] on span "Approve" at bounding box center [594, 156] width 29 height 8
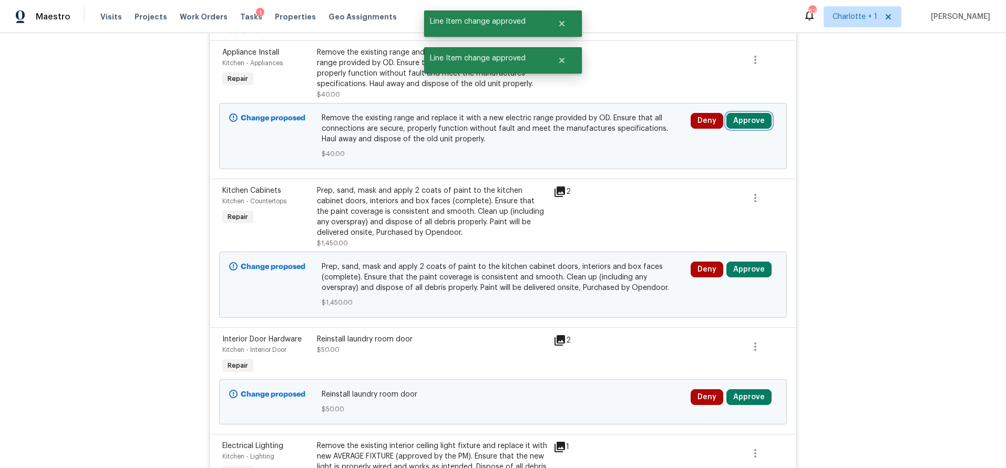
click at [740, 127] on button "Approve" at bounding box center [748, 121] width 45 height 16
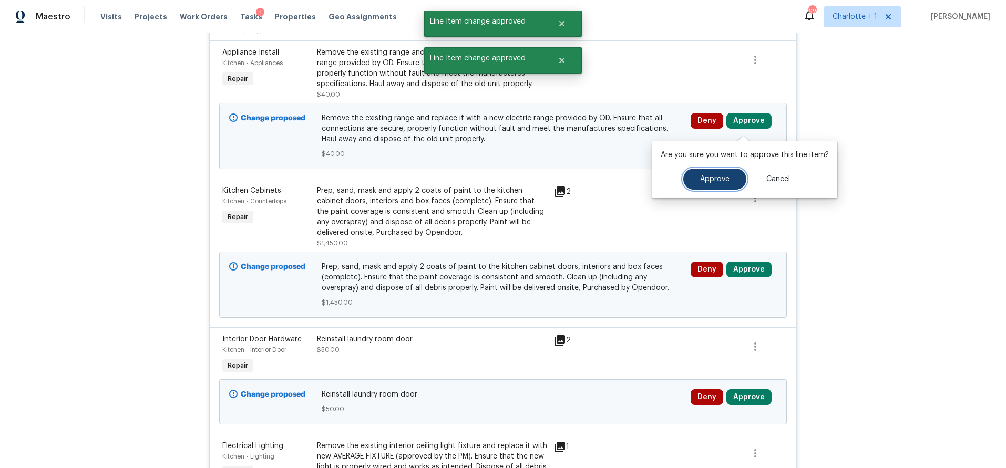
click at [702, 176] on span "Approve" at bounding box center [714, 180] width 29 height 8
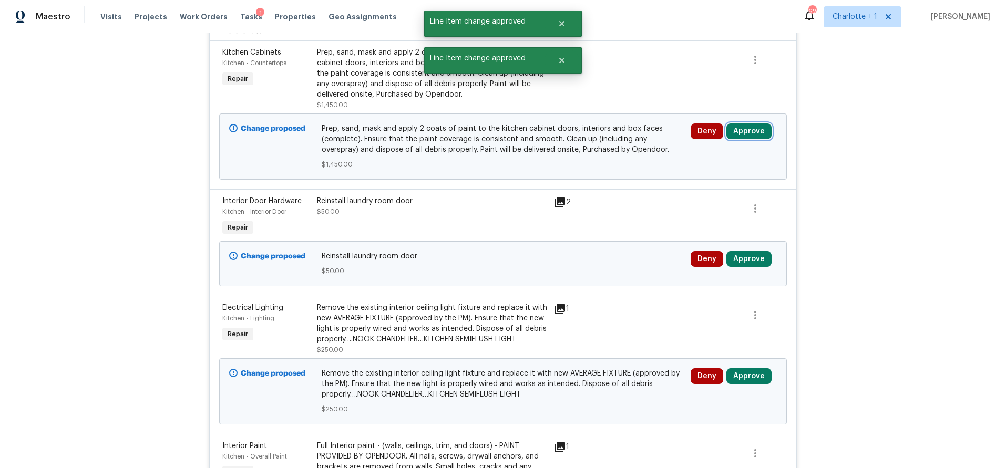
click at [749, 136] on button "Approve" at bounding box center [748, 132] width 45 height 16
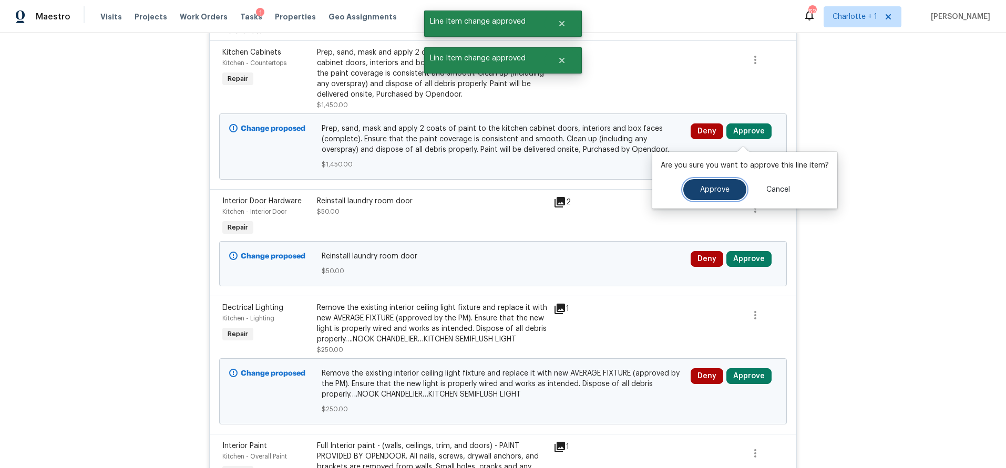
click at [716, 182] on button "Approve" at bounding box center [714, 189] width 63 height 21
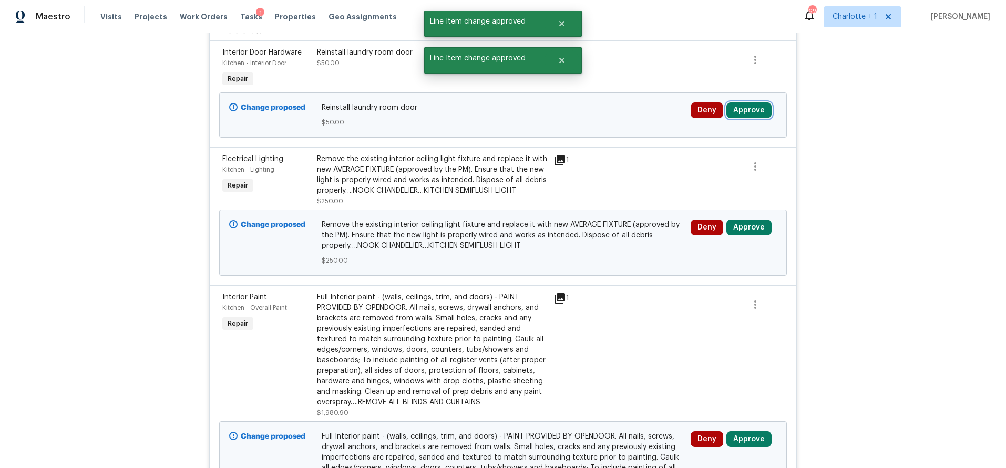
click at [741, 118] on button "Approve" at bounding box center [748, 110] width 45 height 16
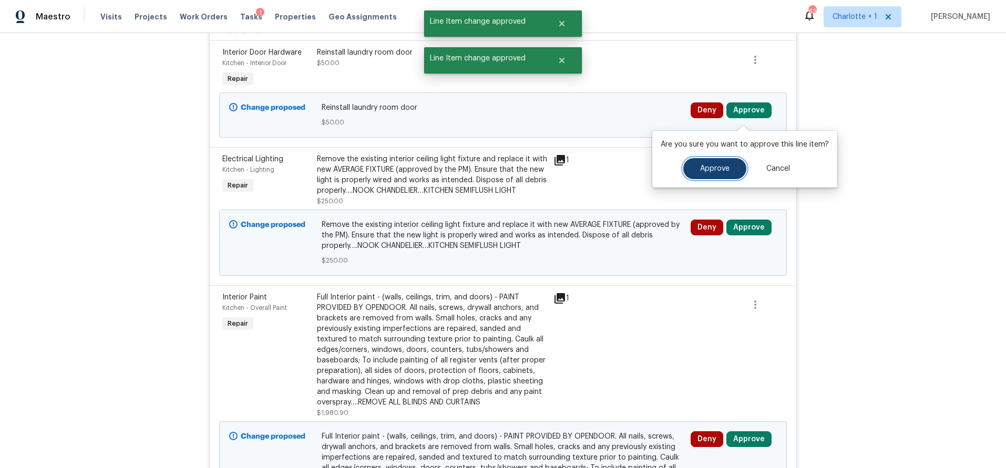
click at [715, 163] on button "Approve" at bounding box center [714, 168] width 63 height 21
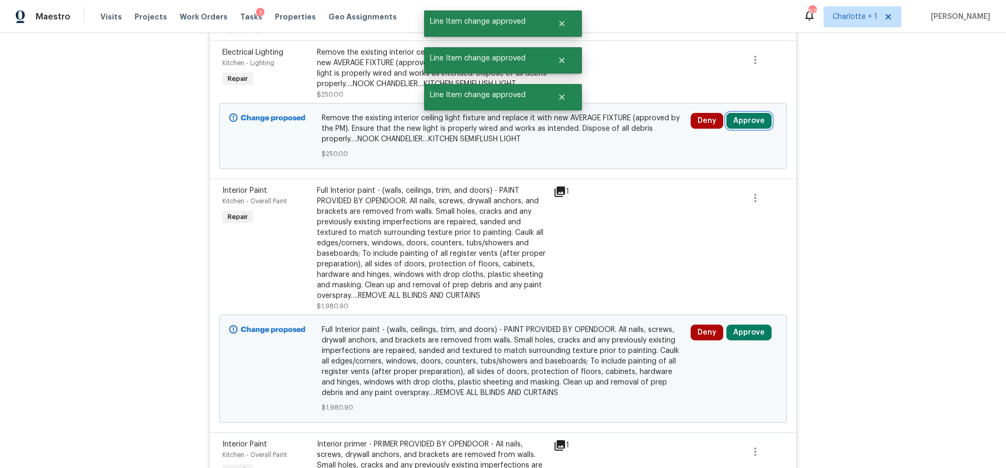
click at [743, 122] on button "Approve" at bounding box center [748, 121] width 45 height 16
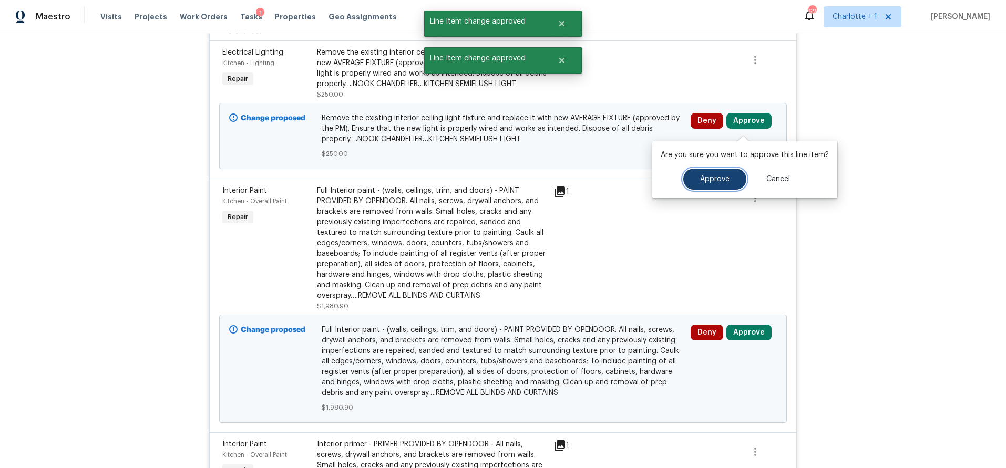
click at [713, 181] on span "Approve" at bounding box center [714, 180] width 29 height 8
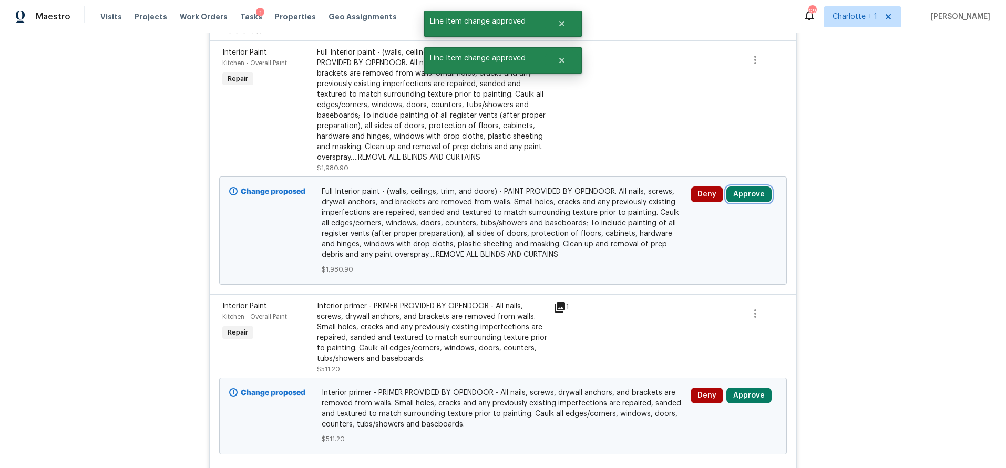
click at [742, 202] on button "Approve" at bounding box center [748, 195] width 45 height 16
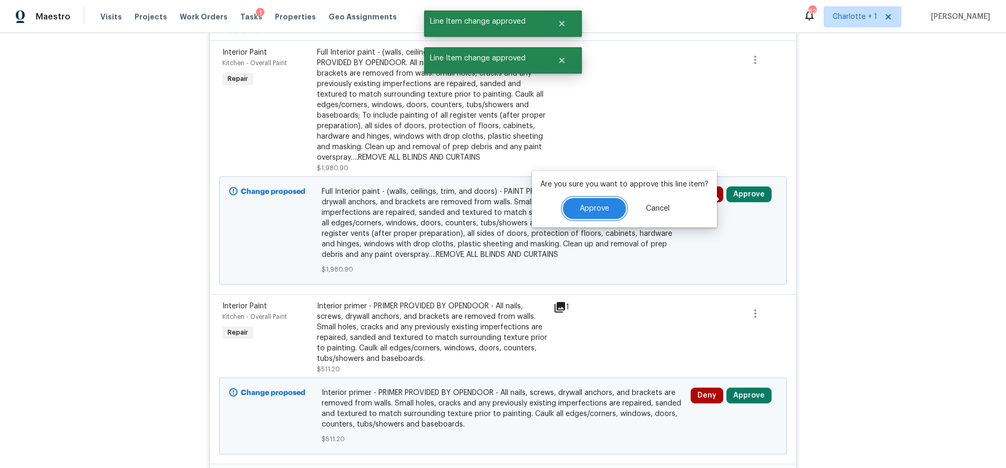
click at [587, 210] on span "Approve" at bounding box center [594, 209] width 29 height 8
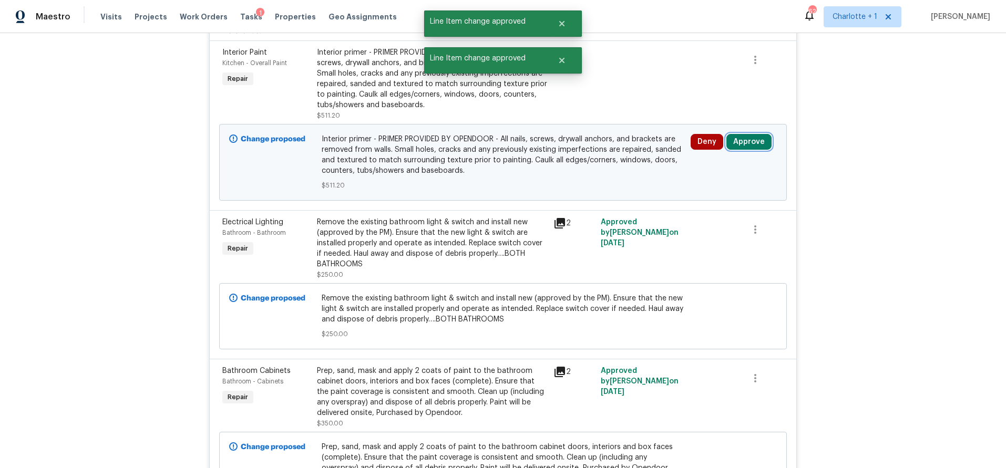
click at [742, 150] on button "Approve" at bounding box center [748, 142] width 45 height 16
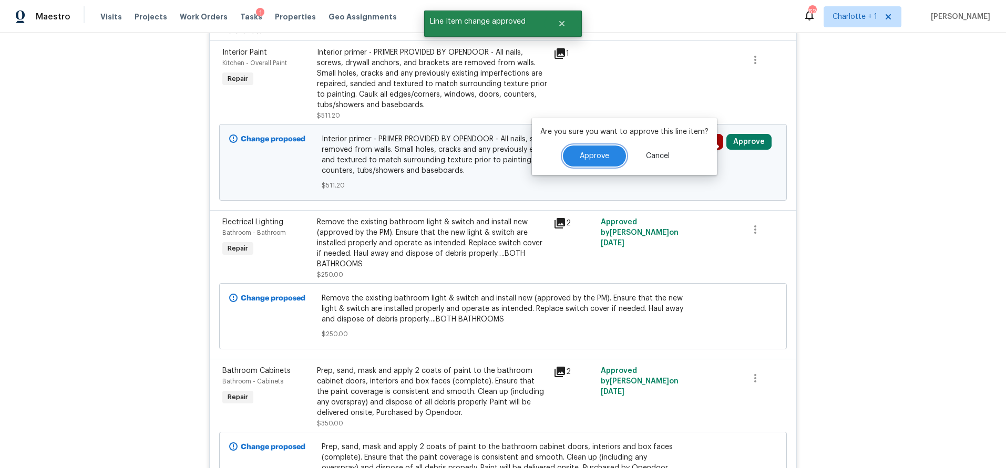
click at [572, 152] on button "Approve" at bounding box center [594, 156] width 63 height 21
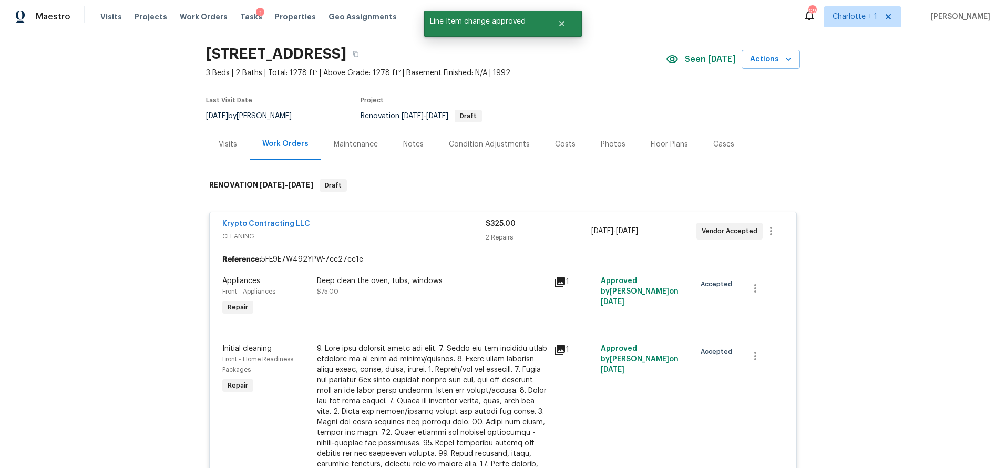
scroll to position [0, 0]
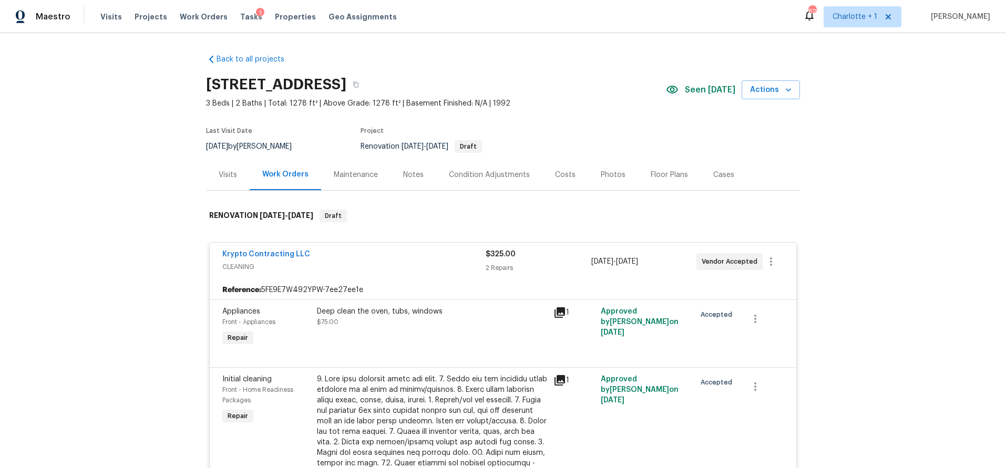
click at [542, 169] on div "Costs" at bounding box center [565, 174] width 46 height 31
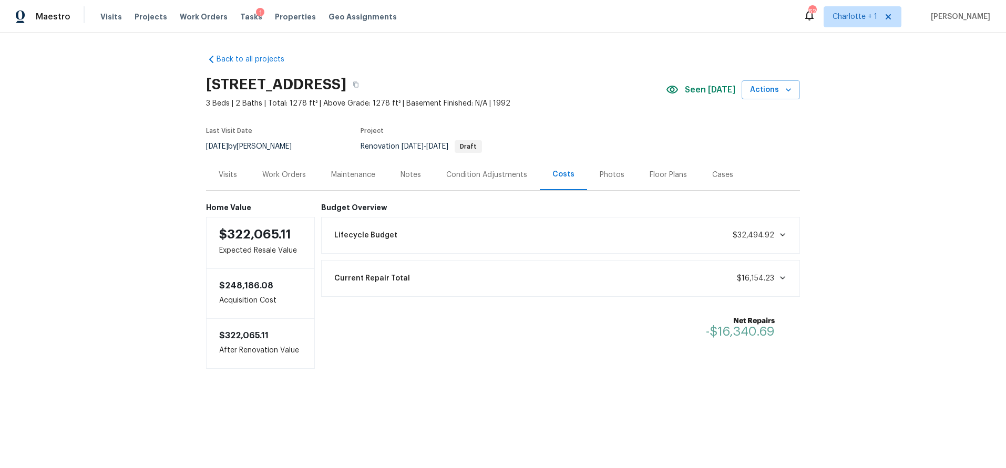
click at [859, 156] on div "Back to all projects 2813 Faircroft Way, Monroe, NC 28110 3 Beds | 2 Baths | To…" at bounding box center [503, 232] width 1006 height 399
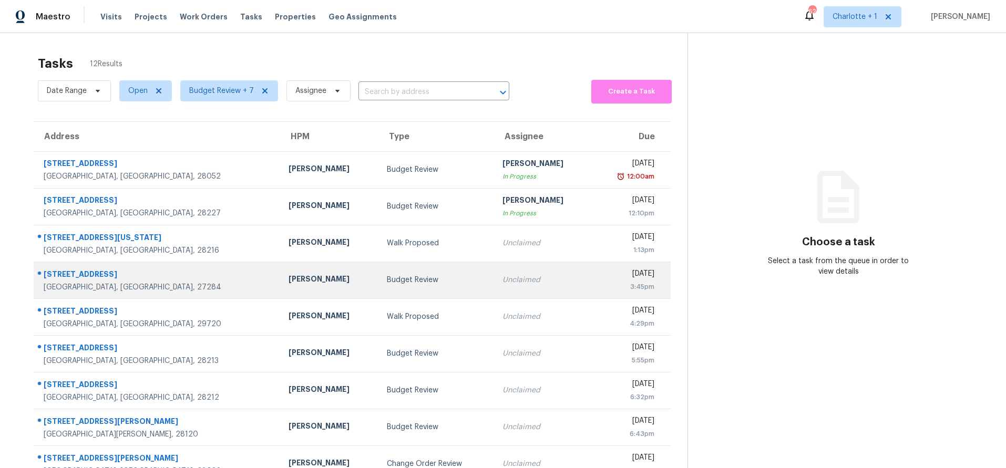
scroll to position [87, 0]
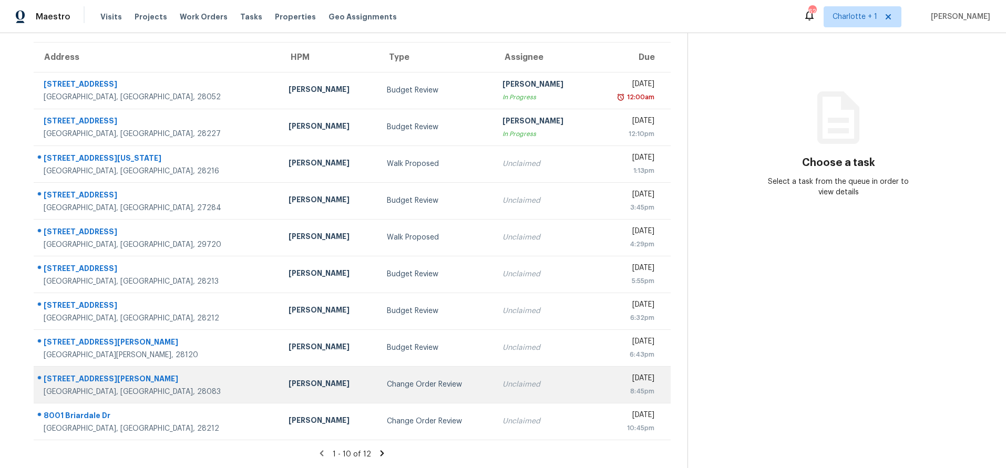
click at [387, 382] on div "Change Order Review" at bounding box center [436, 384] width 99 height 11
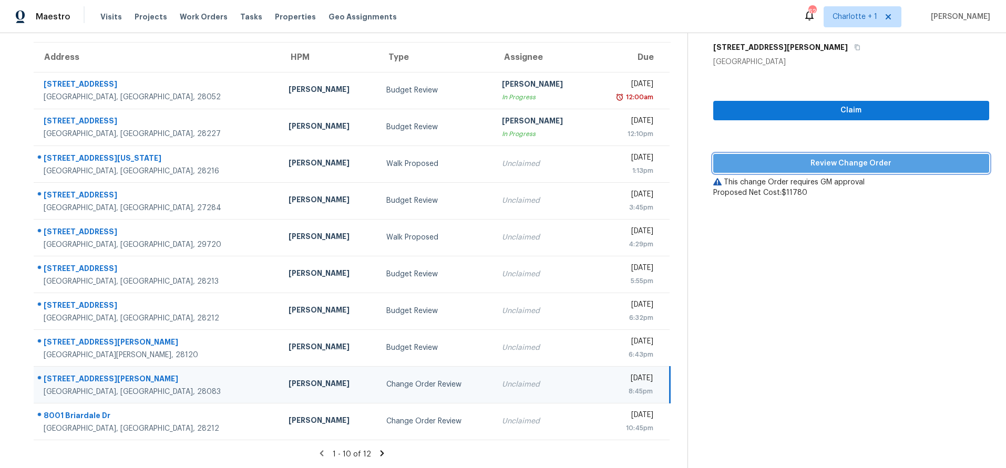
click at [819, 157] on span "Review Change Order" at bounding box center [851, 163] width 259 height 13
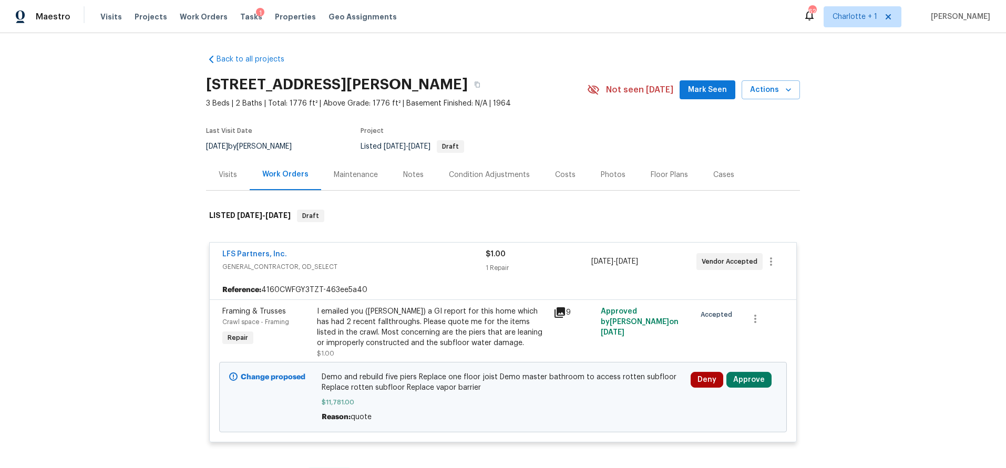
scroll to position [134, 0]
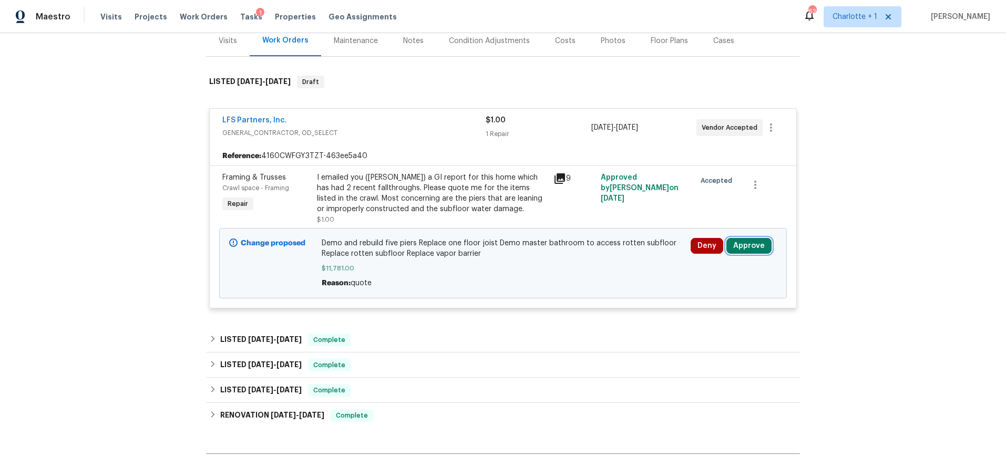
click at [735, 243] on button "Approve" at bounding box center [748, 246] width 45 height 16
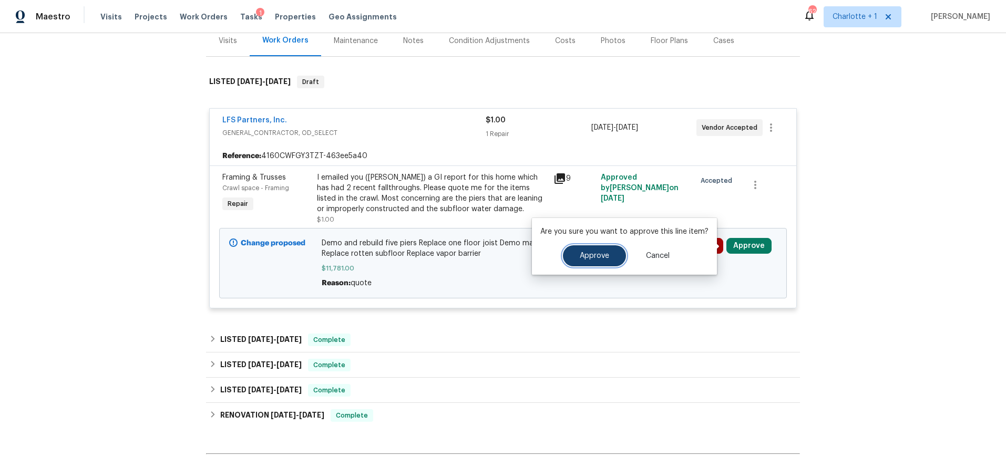
click at [608, 252] on button "Approve" at bounding box center [594, 255] width 63 height 21
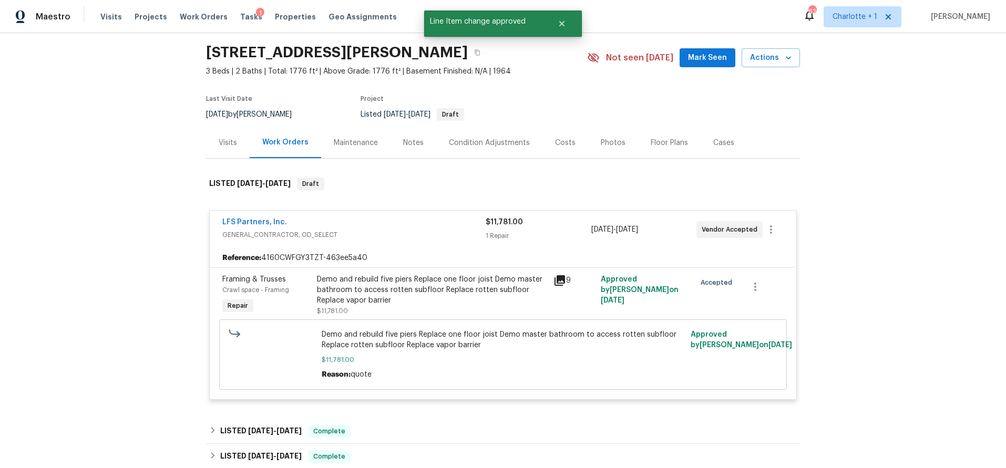
scroll to position [0, 0]
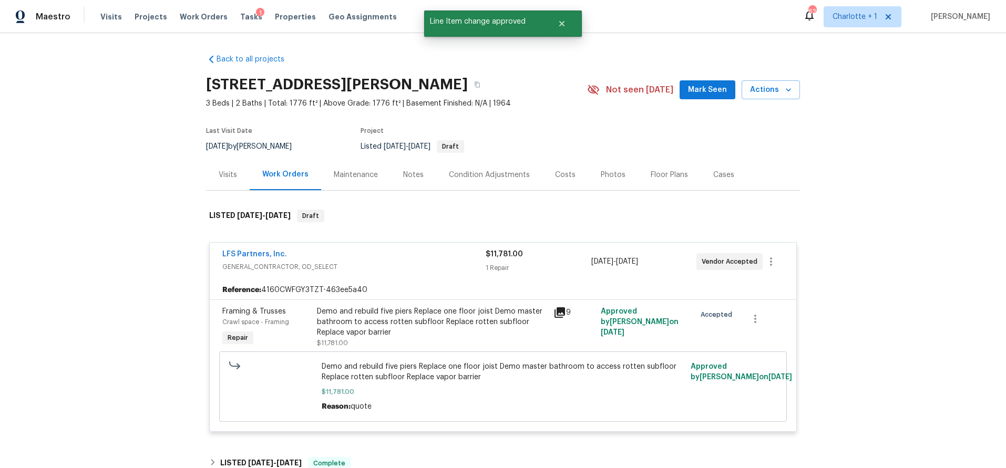
click at [550, 167] on div "Costs" at bounding box center [565, 174] width 46 height 31
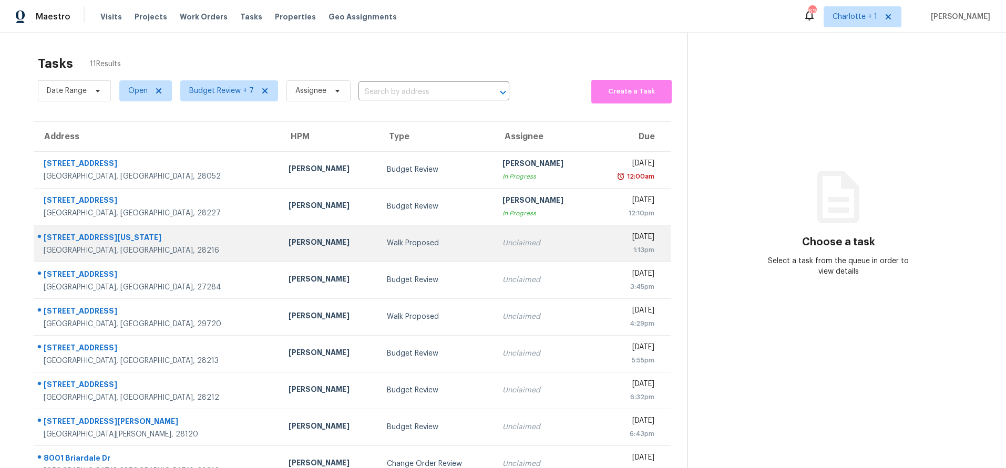
scroll to position [87, 0]
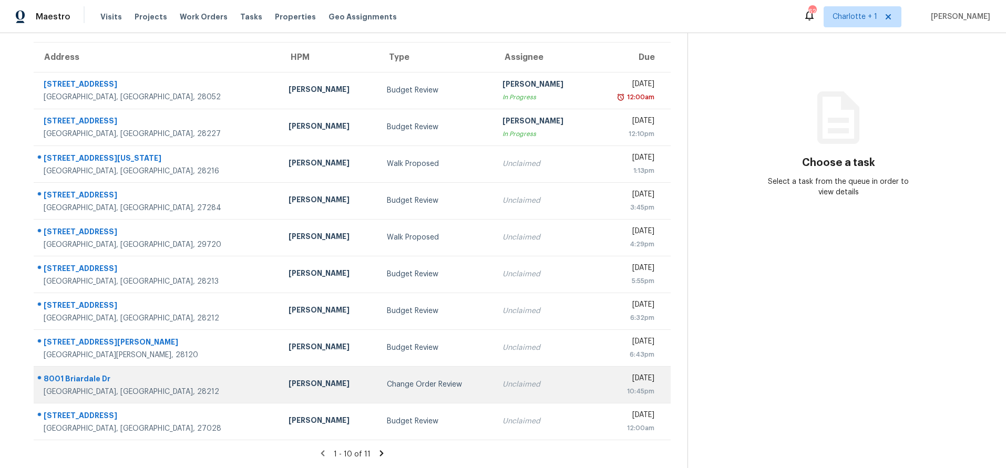
click at [387, 381] on div "Change Order Review" at bounding box center [436, 384] width 99 height 11
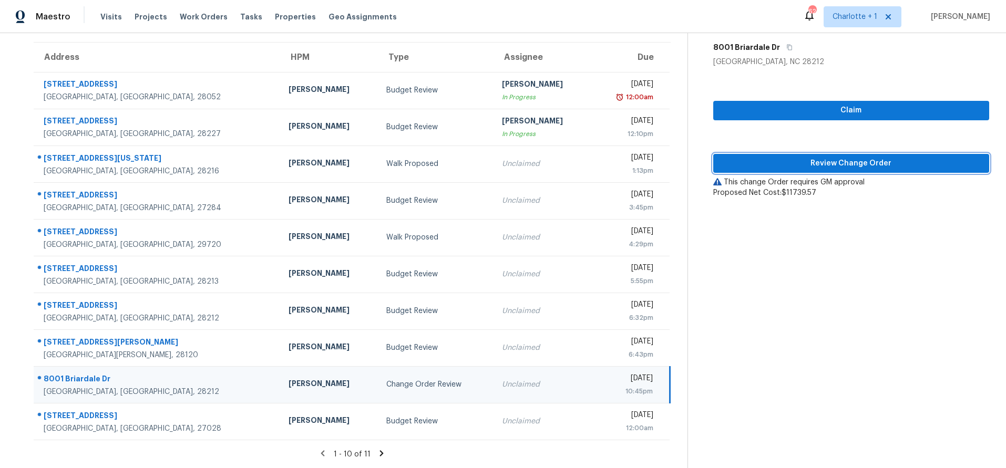
click at [805, 157] on span "Review Change Order" at bounding box center [851, 163] width 259 height 13
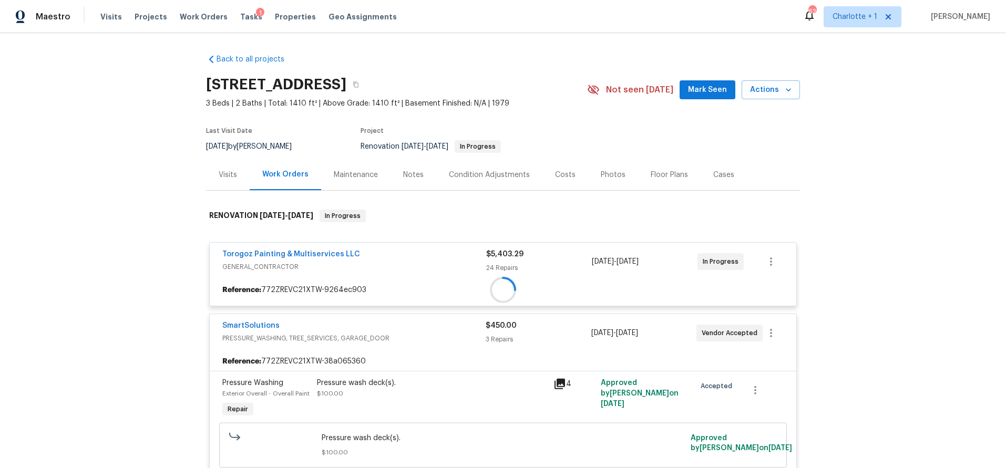
scroll to position [119, 0]
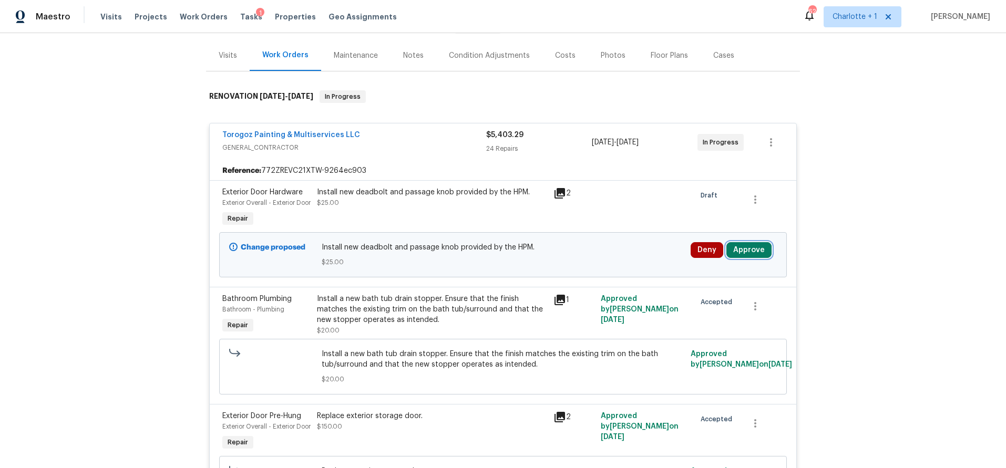
click at [761, 258] on button "Approve" at bounding box center [748, 250] width 45 height 16
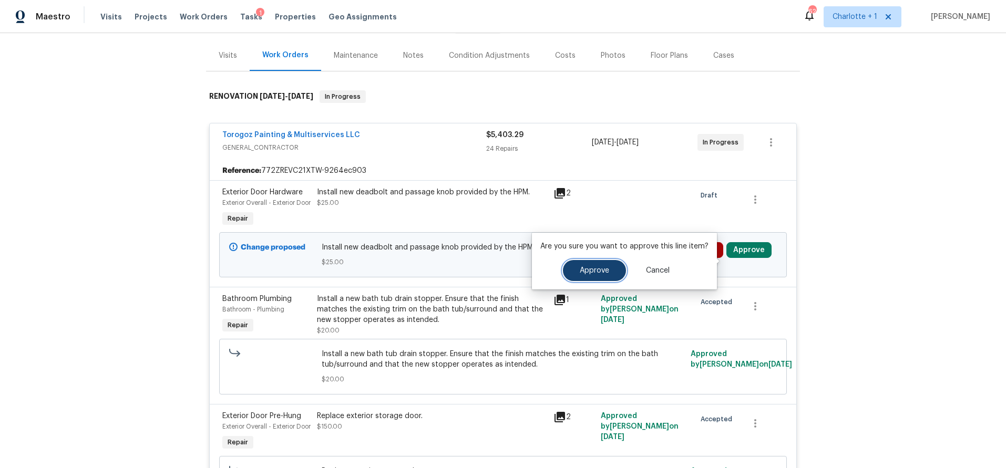
click at [605, 268] on span "Approve" at bounding box center [594, 271] width 29 height 8
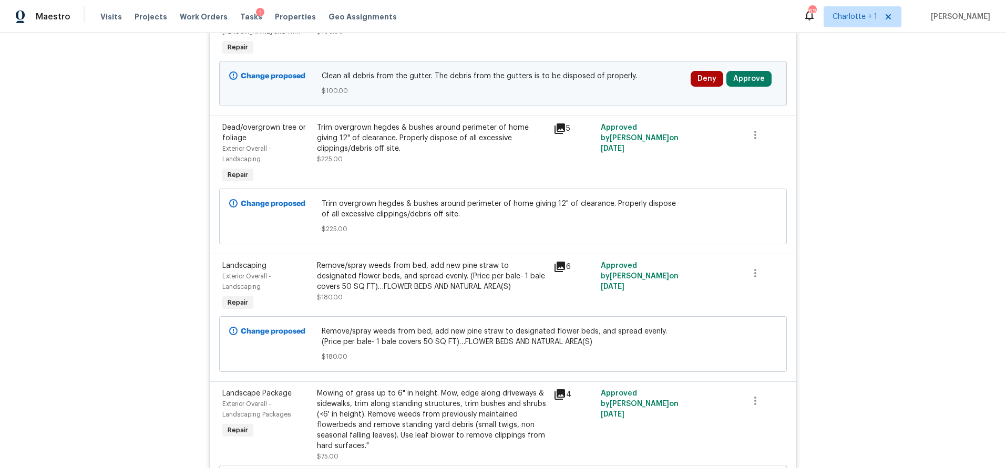
scroll to position [4421, 0]
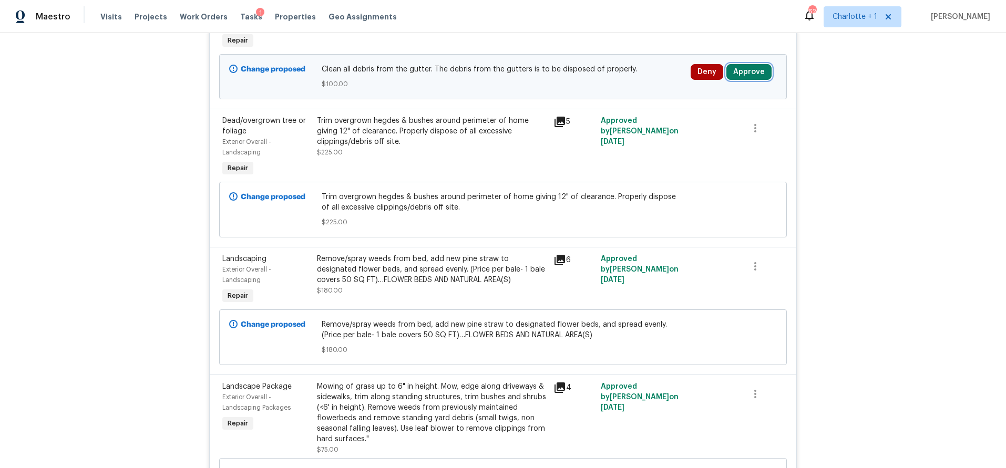
click at [750, 80] on button "Approve" at bounding box center [748, 72] width 45 height 16
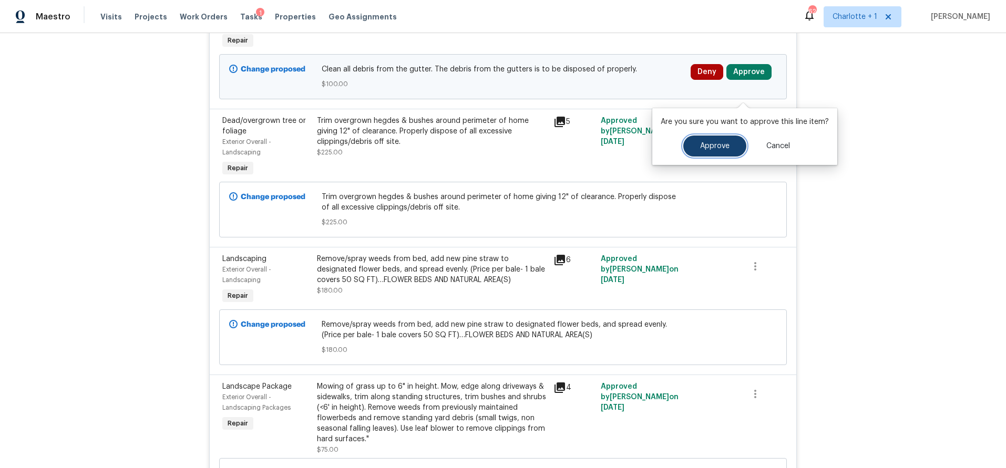
click at [726, 145] on span "Approve" at bounding box center [714, 146] width 29 height 8
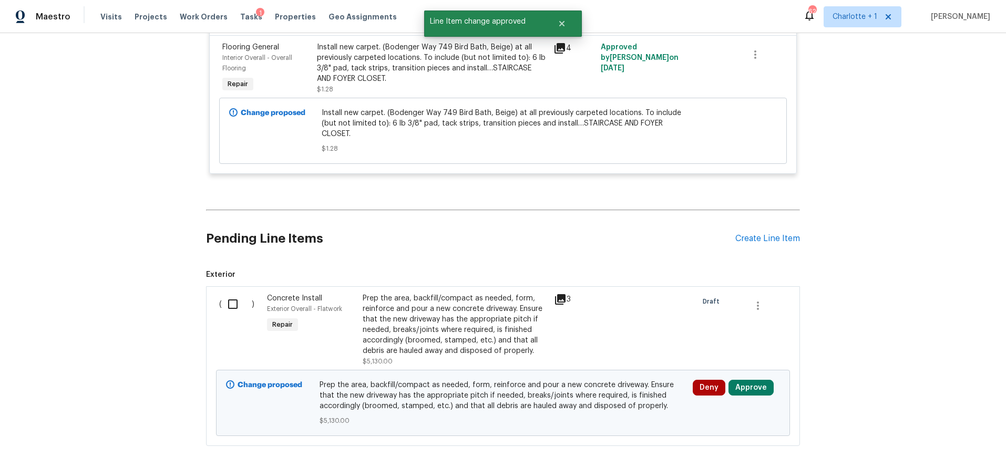
scroll to position [5075, 0]
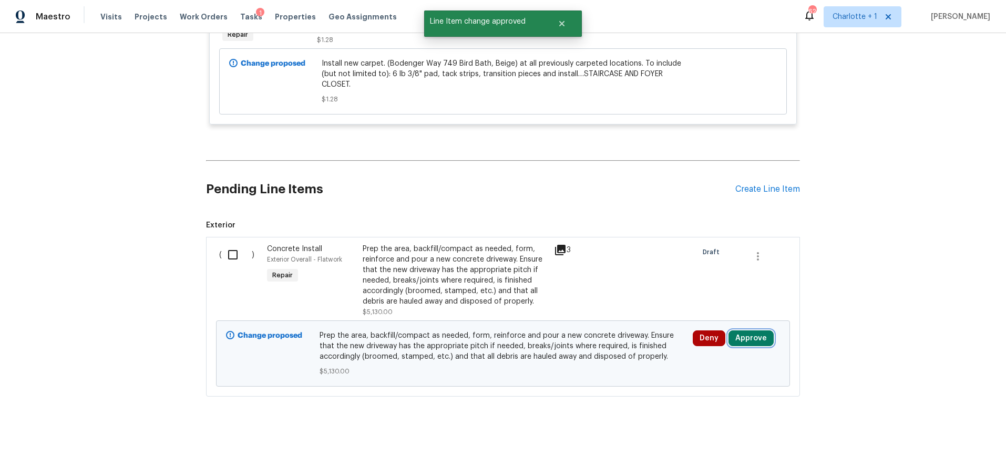
click at [746, 331] on button "Approve" at bounding box center [750, 339] width 45 height 16
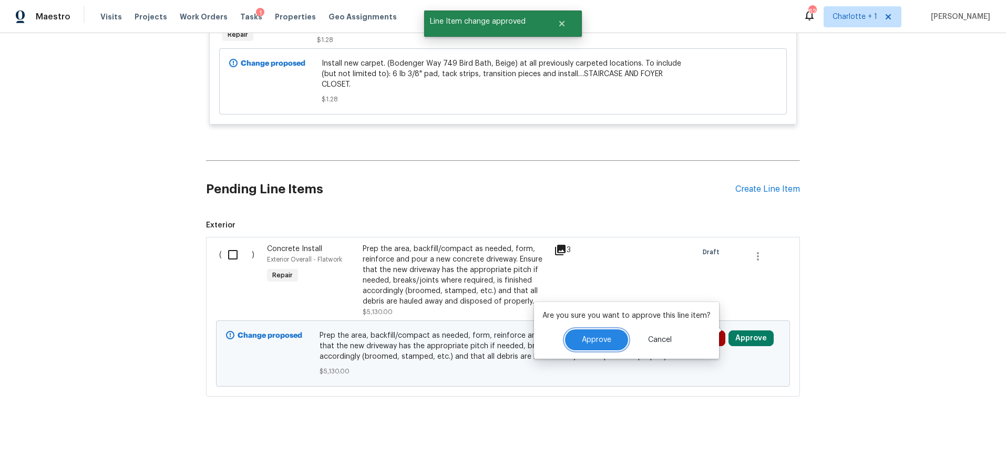
click at [595, 346] on button "Approve" at bounding box center [596, 340] width 63 height 21
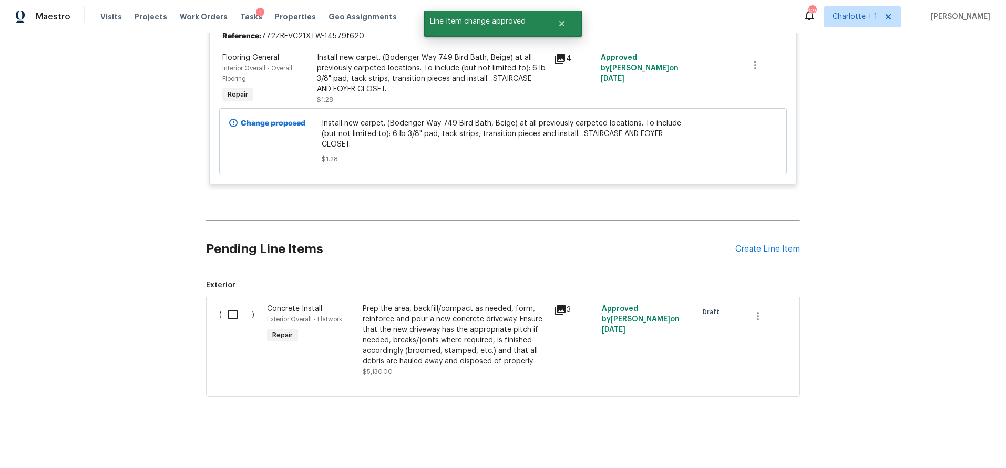
scroll to position [3674, 0]
click at [554, 304] on icon at bounding box center [560, 310] width 13 height 13
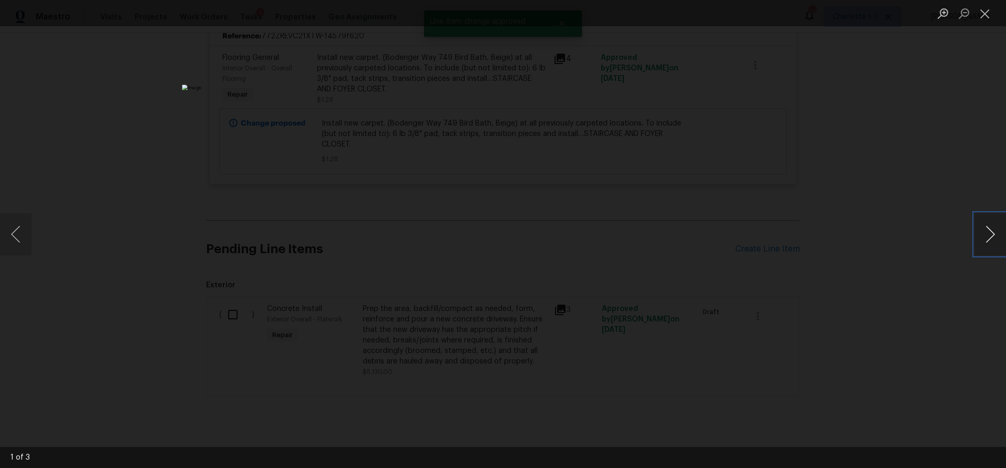
click at [982, 241] on button "Next image" at bounding box center [990, 234] width 32 height 42
click at [913, 145] on div "Lightbox" at bounding box center [503, 234] width 1006 height 468
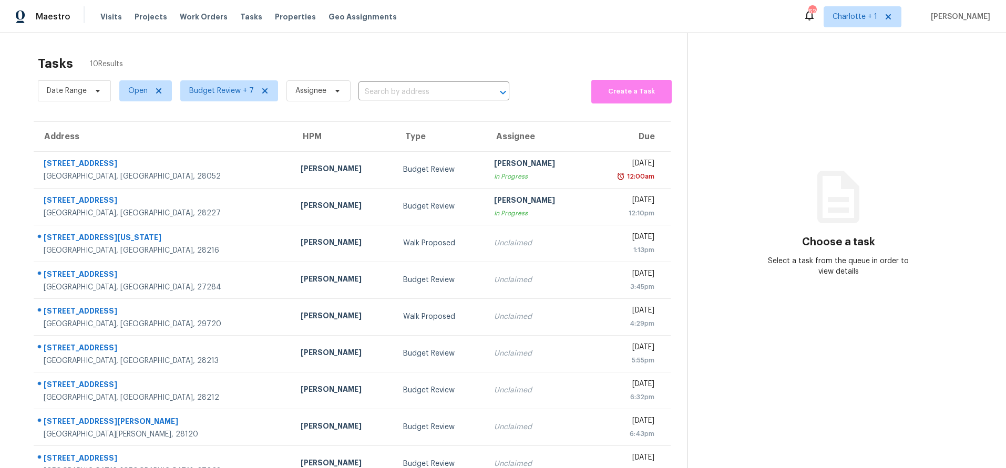
click at [32, 109] on section "Tasks 10 Results Date Range Open Budget Review + 7 Assignee ​ Create a Task Add…" at bounding box center [352, 289] width 671 height 478
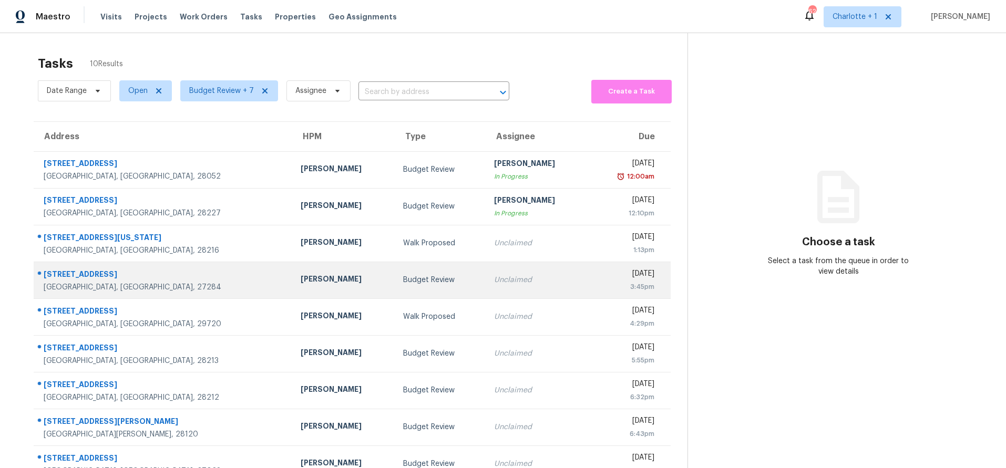
scroll to position [67, 0]
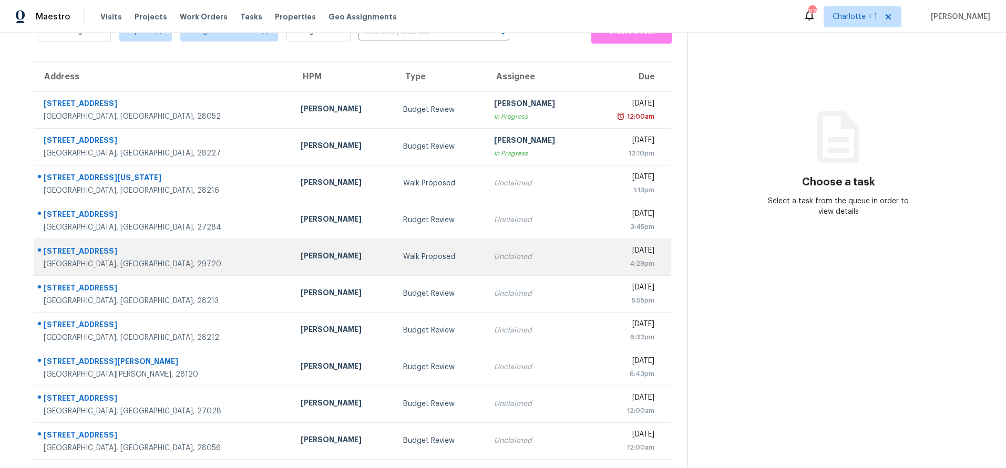
click at [136, 259] on div "[GEOGRAPHIC_DATA], [GEOGRAPHIC_DATA], 29720" at bounding box center [164, 264] width 240 height 11
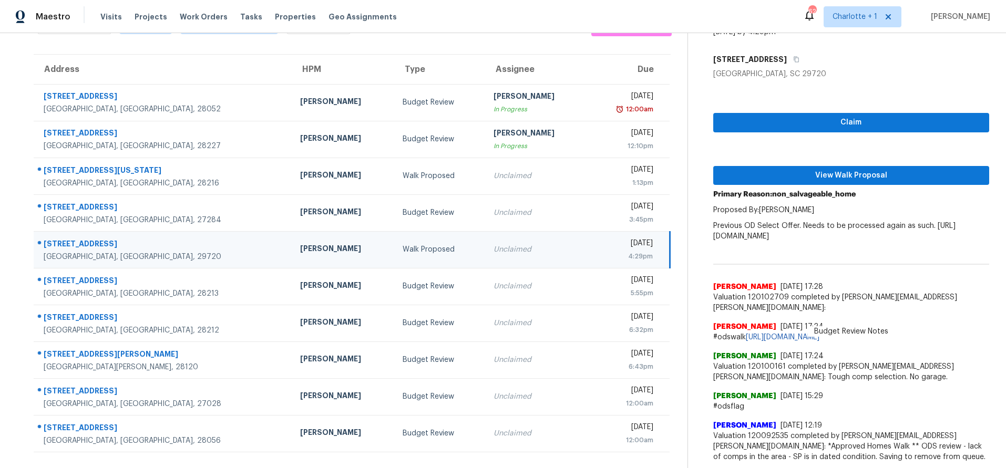
click at [412, 266] on td "Walk Proposed" at bounding box center [439, 249] width 91 height 37
